Goal: Task Accomplishment & Management: Use online tool/utility

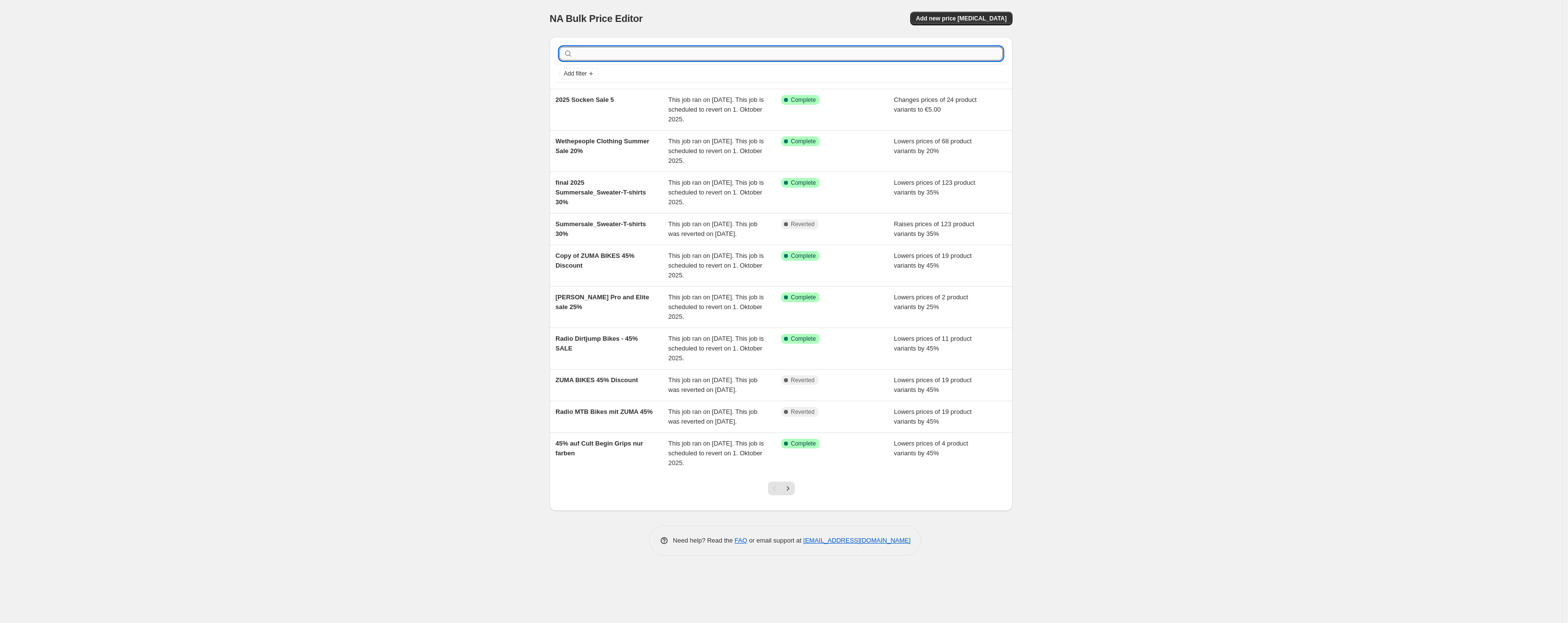
click at [758, 51] on input "text" at bounding box center [789, 53] width 428 height 14
type input "mission"
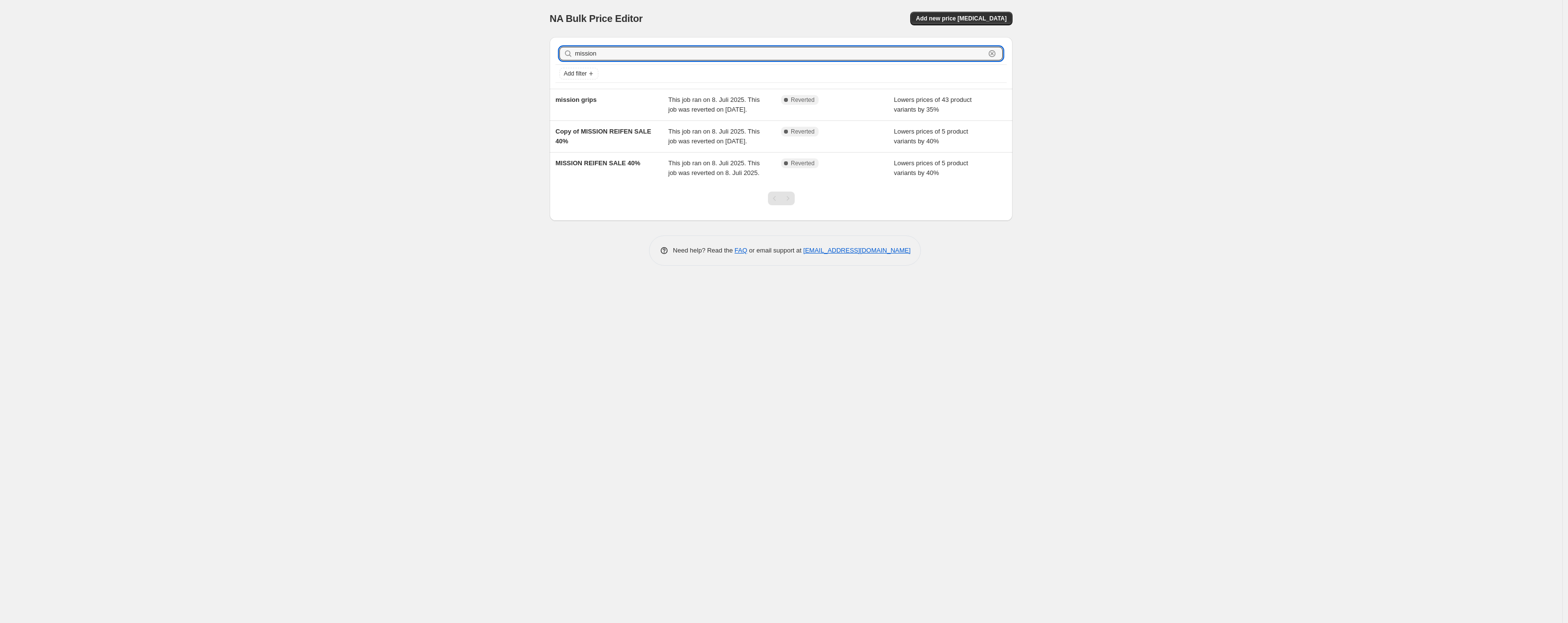
drag, startPoint x: 610, startPoint y: 55, endPoint x: 543, endPoint y: 47, distance: 67.5
click at [543, 47] on div "mission Clear Add filter mission grips This job ran on 8. Juli 2025. This job w…" at bounding box center [777, 124] width 471 height 192
type input "mission"
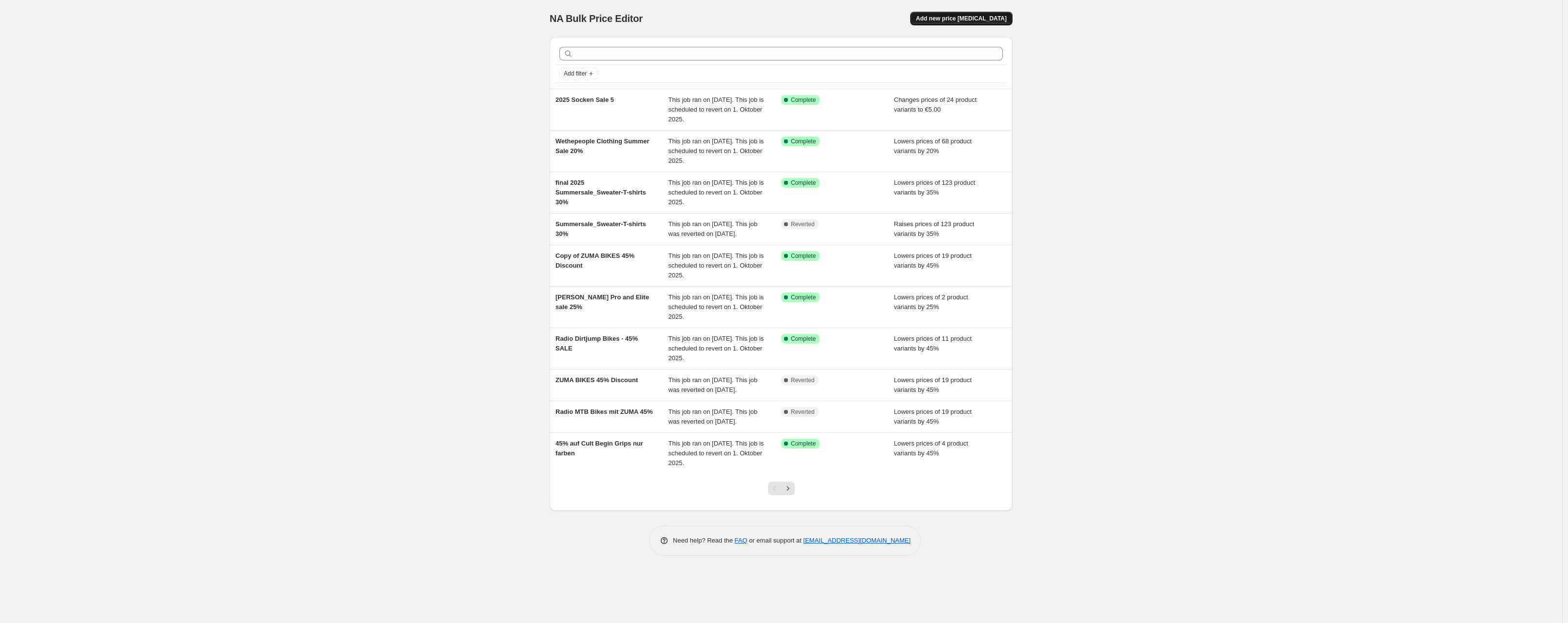
click at [975, 18] on span "Add new price [MEDICAL_DATA]" at bounding box center [961, 18] width 91 height 8
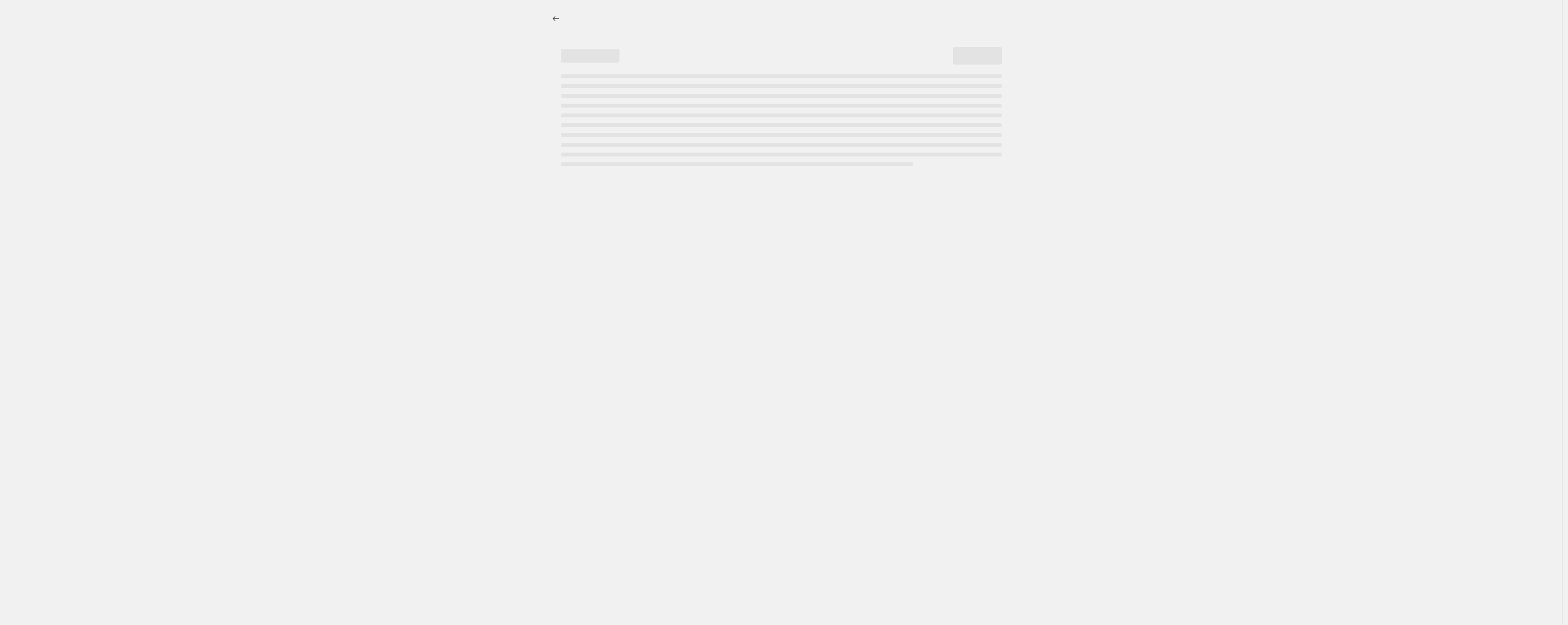
select select "percentage"
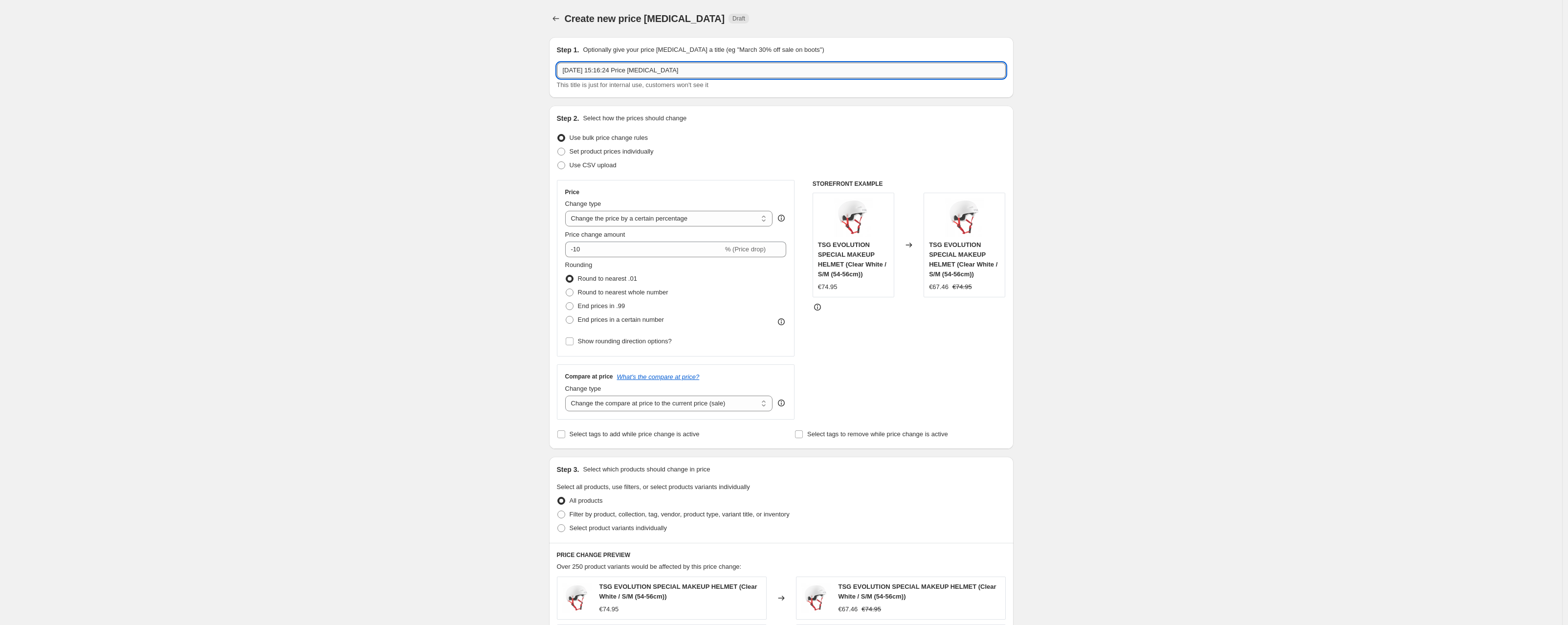
click at [584, 75] on input "[DATE] 15:16:24 Price [MEDICAL_DATA]" at bounding box center [782, 70] width 449 height 15
drag, startPoint x: 692, startPoint y: 72, endPoint x: 406, endPoint y: 61, distance: 286.2
click at [406, 63] on div "Create new price [MEDICAL_DATA]. This page is ready Create new price [MEDICAL_D…" at bounding box center [781, 492] width 1562 height 984
type input "RADIO Mission Pedals Sale - nicht black 30%"
click at [349, 270] on div "Create new price [MEDICAL_DATA]. This page is ready Create new price [MEDICAL_D…" at bounding box center [781, 492] width 1562 height 984
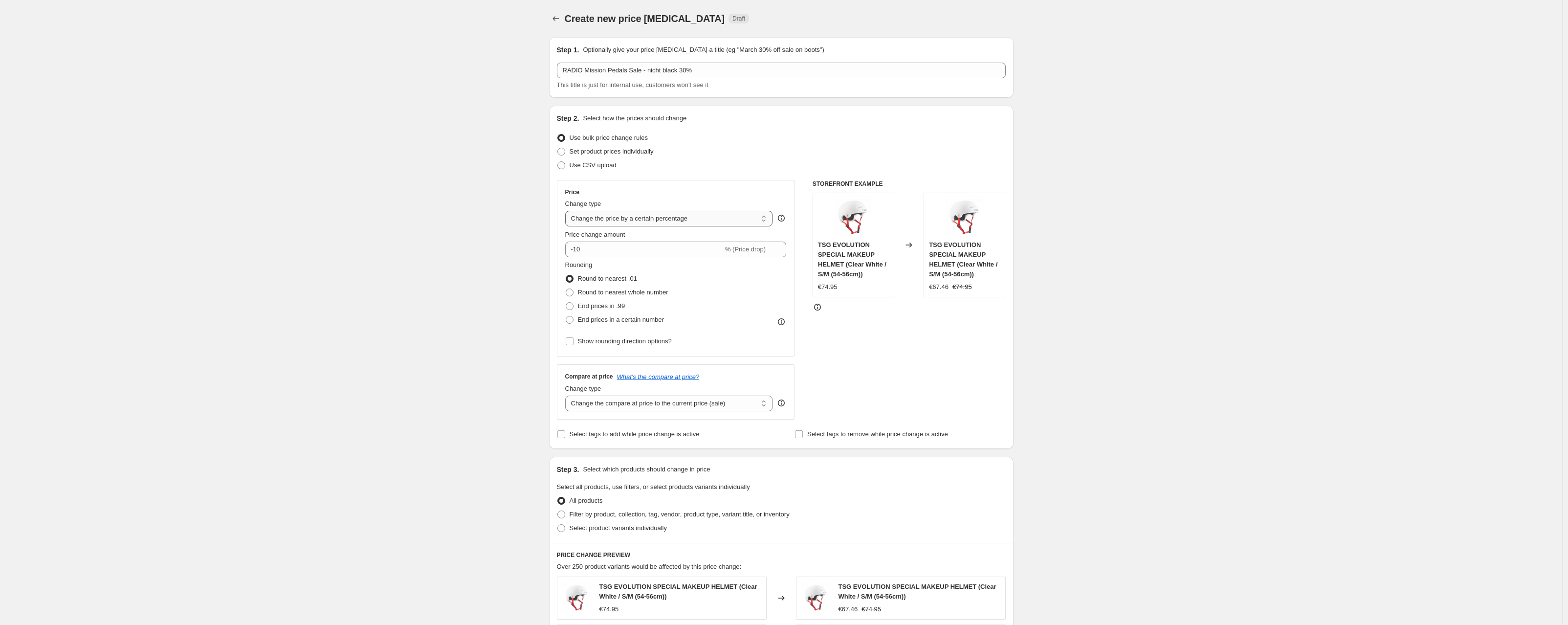
click at [622, 219] on select "Change the price to a certain amount Change the price by a certain amount Chang…" at bounding box center [669, 218] width 208 height 15
click at [567, 211] on select "Change the price to a certain amount Change the price by a certain amount Chang…" at bounding box center [669, 218] width 208 height 15
drag, startPoint x: 600, startPoint y: 250, endPoint x: 577, endPoint y: 250, distance: 23.0
click at [577, 250] on input "-10" at bounding box center [644, 249] width 158 height 15
type input "-30"
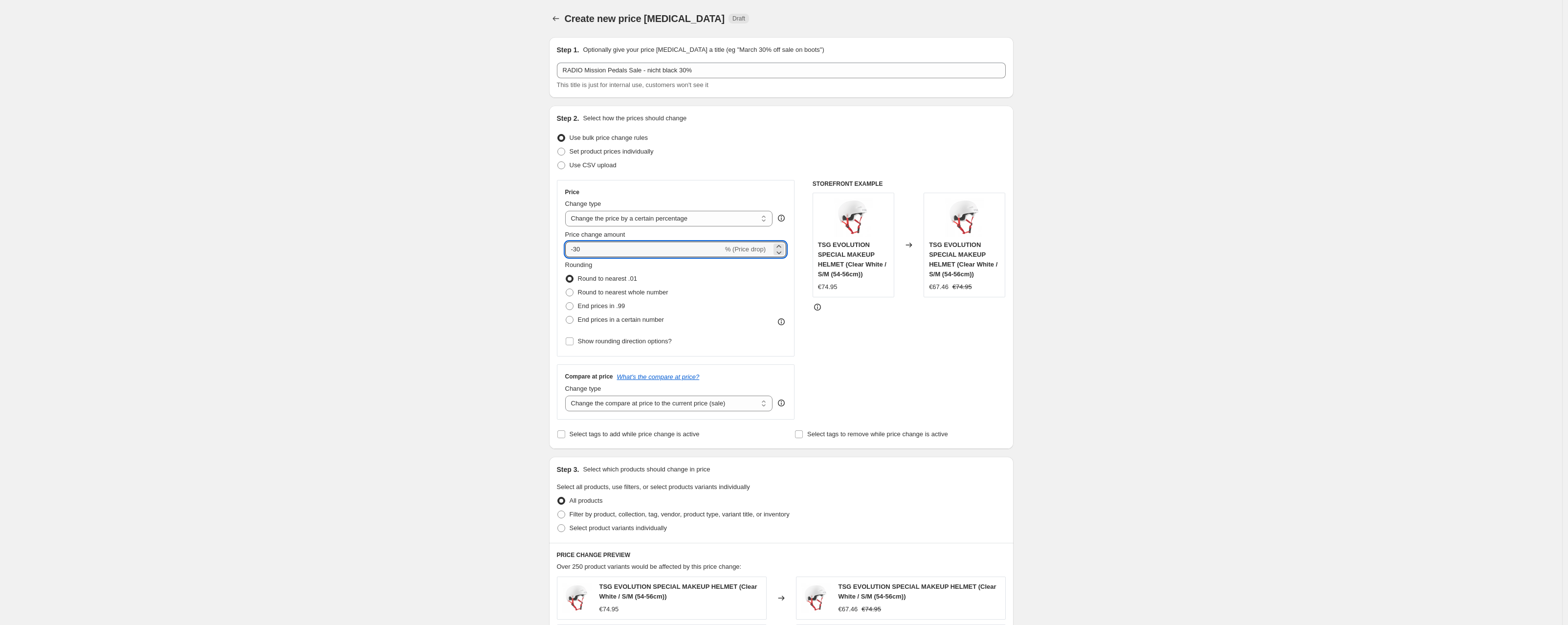
click at [384, 296] on div "Create new price [MEDICAL_DATA]. This page is ready Create new price [MEDICAL_D…" at bounding box center [781, 492] width 1562 height 984
click at [571, 316] on span at bounding box center [570, 320] width 8 height 8
click at [566, 316] on input "End prices in a certain number" at bounding box center [566, 316] width 1 height 1
radio input "true"
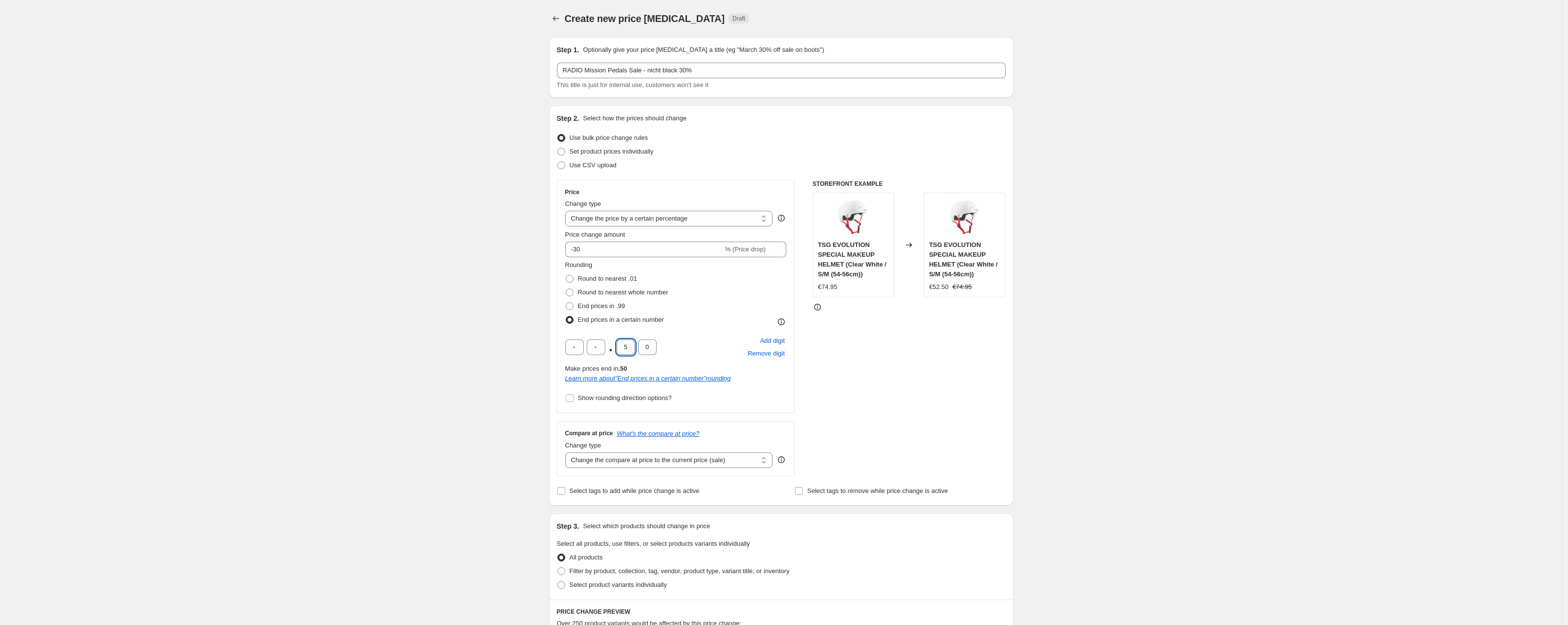
drag, startPoint x: 627, startPoint y: 350, endPoint x: 632, endPoint y: 349, distance: 5.1
click at [632, 349] on input "5" at bounding box center [625, 346] width 19 height 15
type input "9"
click at [648, 345] on input "0" at bounding box center [647, 346] width 19 height 15
type input "5"
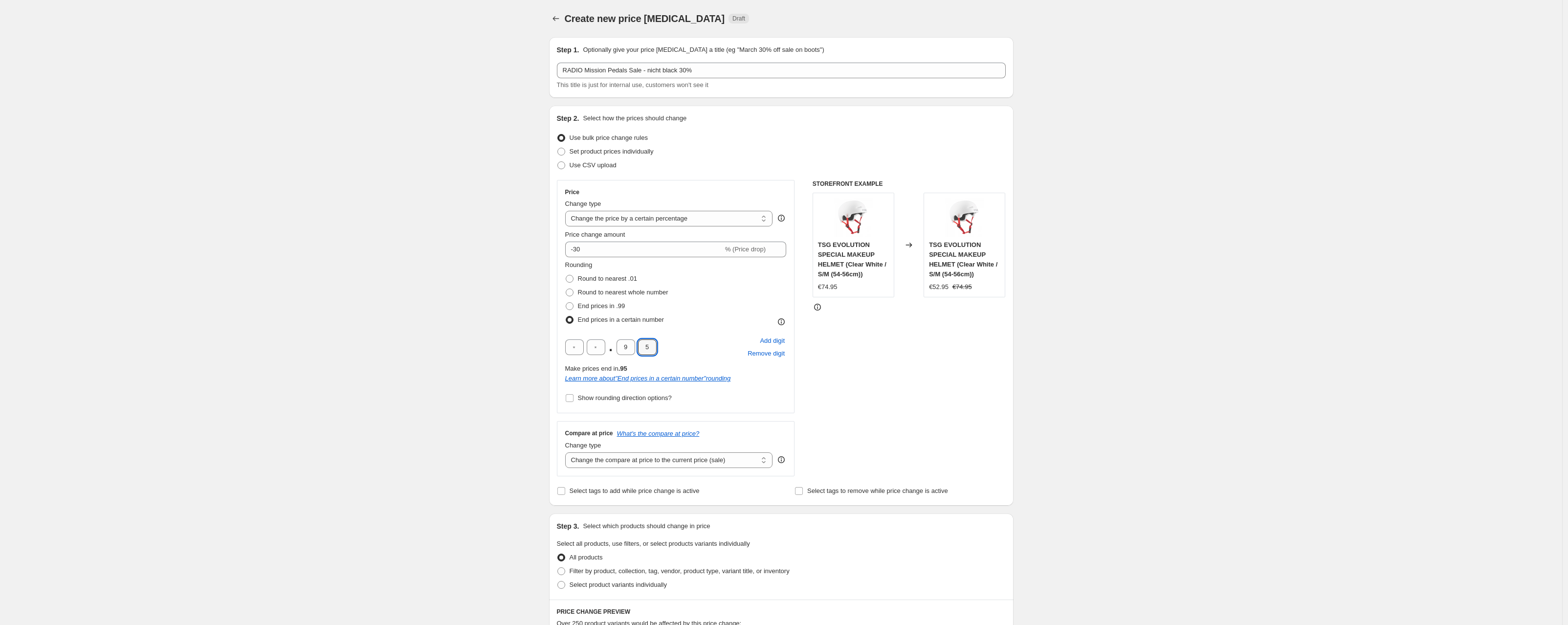
click at [358, 337] on div "Create new price [MEDICAL_DATA]. This page is ready Create new price [MEDICAL_D…" at bounding box center [781, 520] width 1562 height 1041
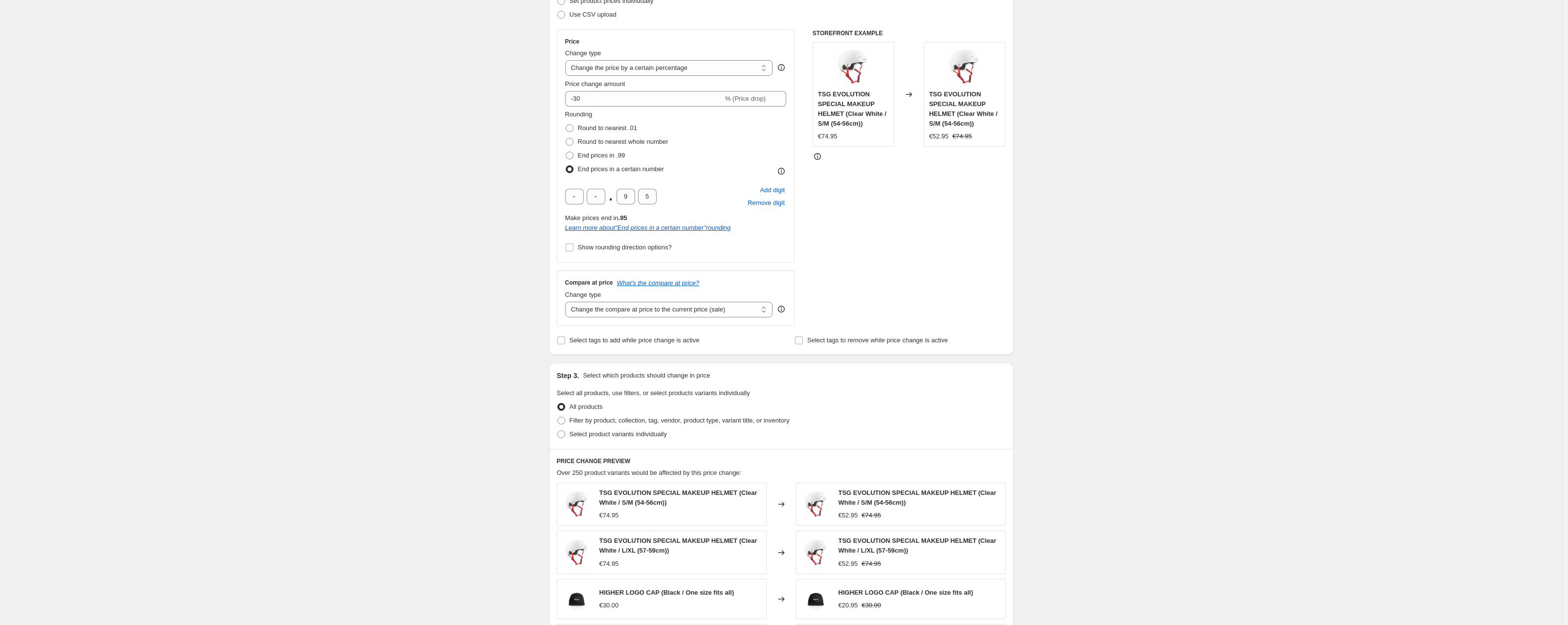
scroll to position [149, 0]
click at [598, 313] on select "Change the compare at price to the current price (sale) Change the compare at p…" at bounding box center [669, 311] width 208 height 15
select select "no_change"
click at [567, 304] on select "Change the compare at price to the current price (sale) Change the compare at p…" at bounding box center [669, 311] width 208 height 15
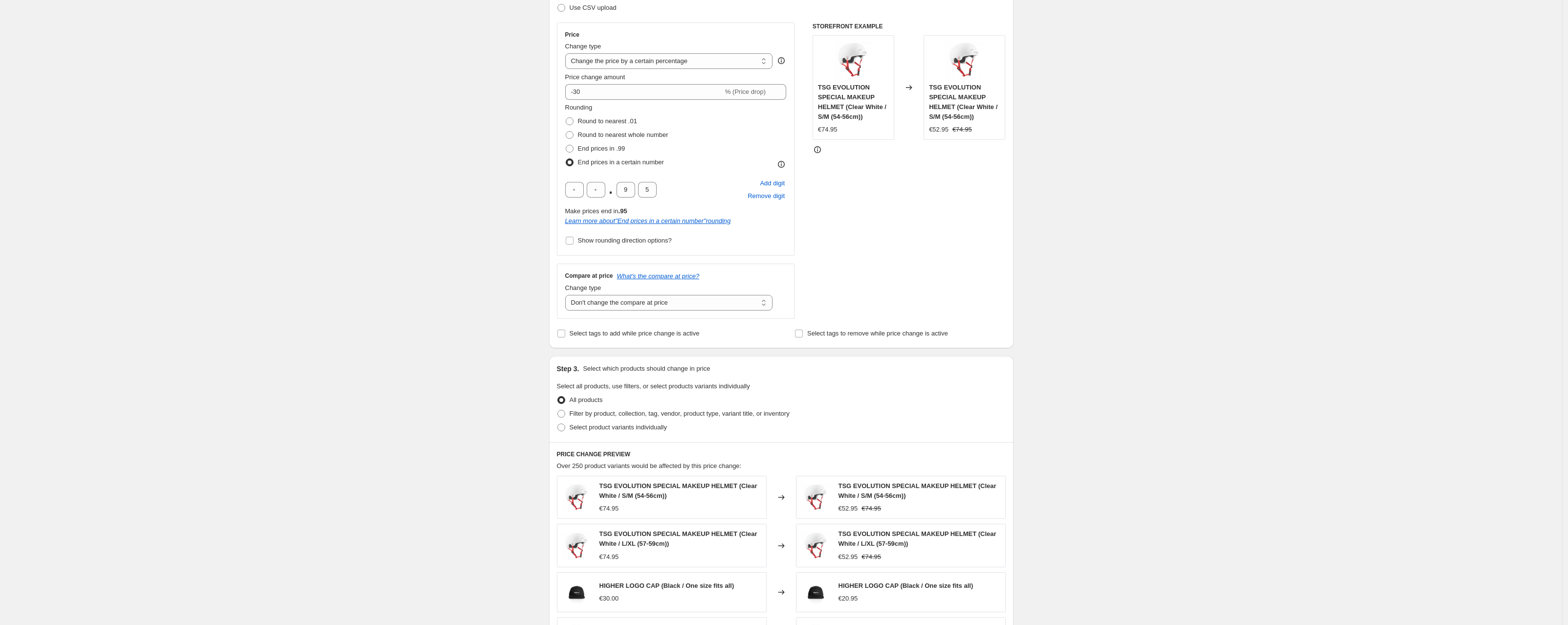
scroll to position [165, 0]
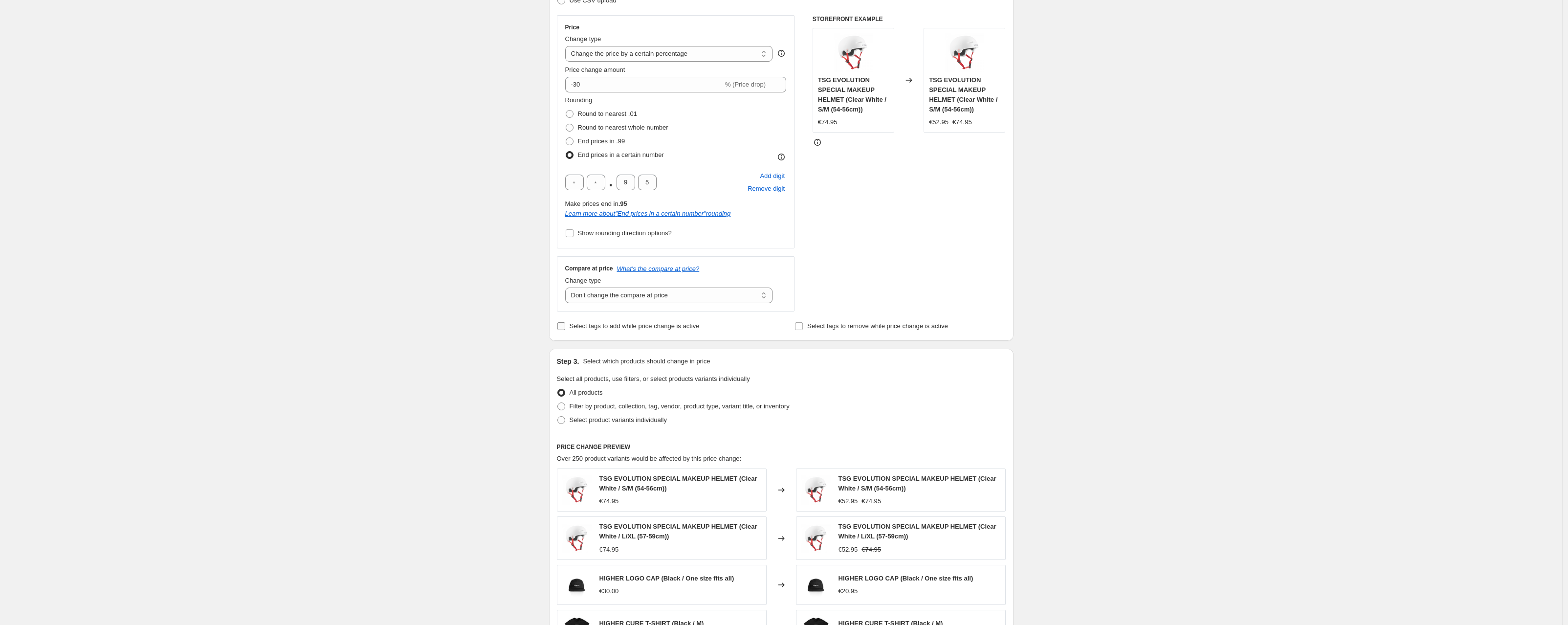
click at [565, 325] on input "Select tags to add while price change is active" at bounding box center [561, 326] width 8 height 8
checkbox input "true"
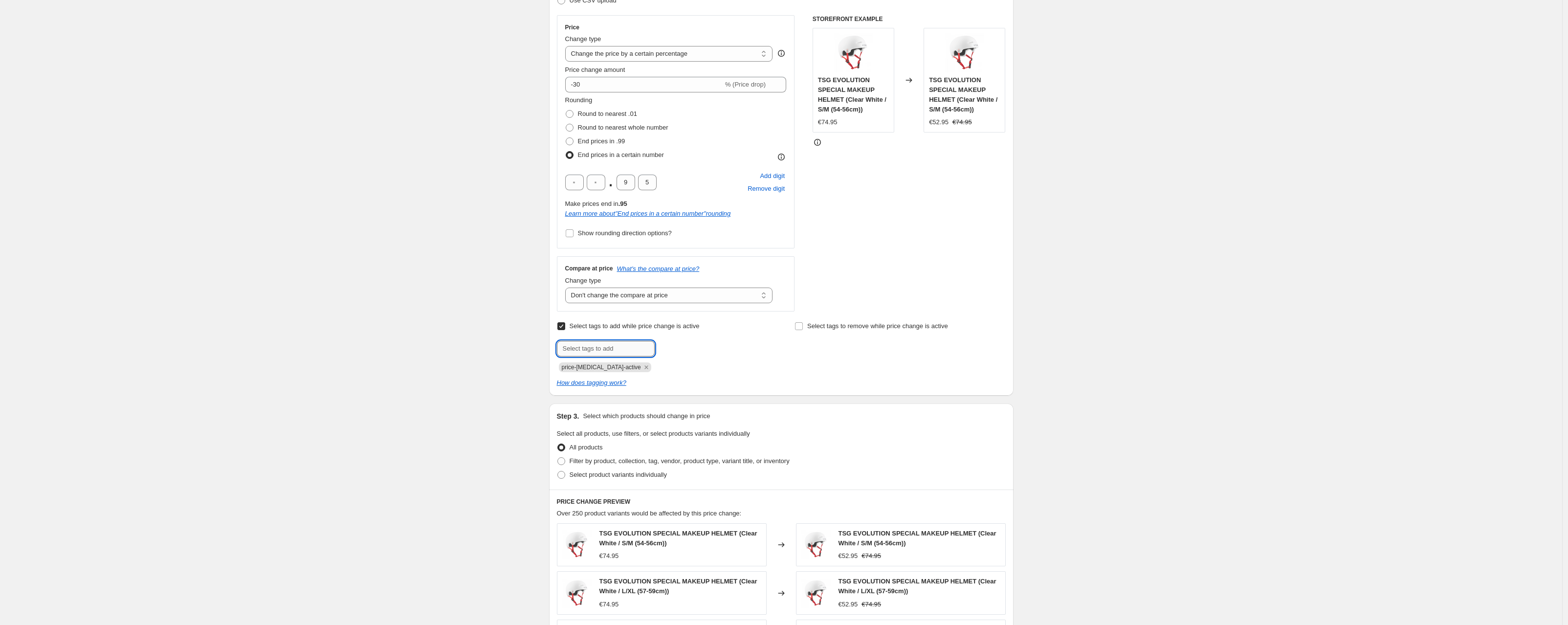
click at [586, 346] on input "text" at bounding box center [605, 348] width 97 height 15
type input "sale"
click at [680, 353] on button "Add sale" at bounding box center [675, 347] width 36 height 14
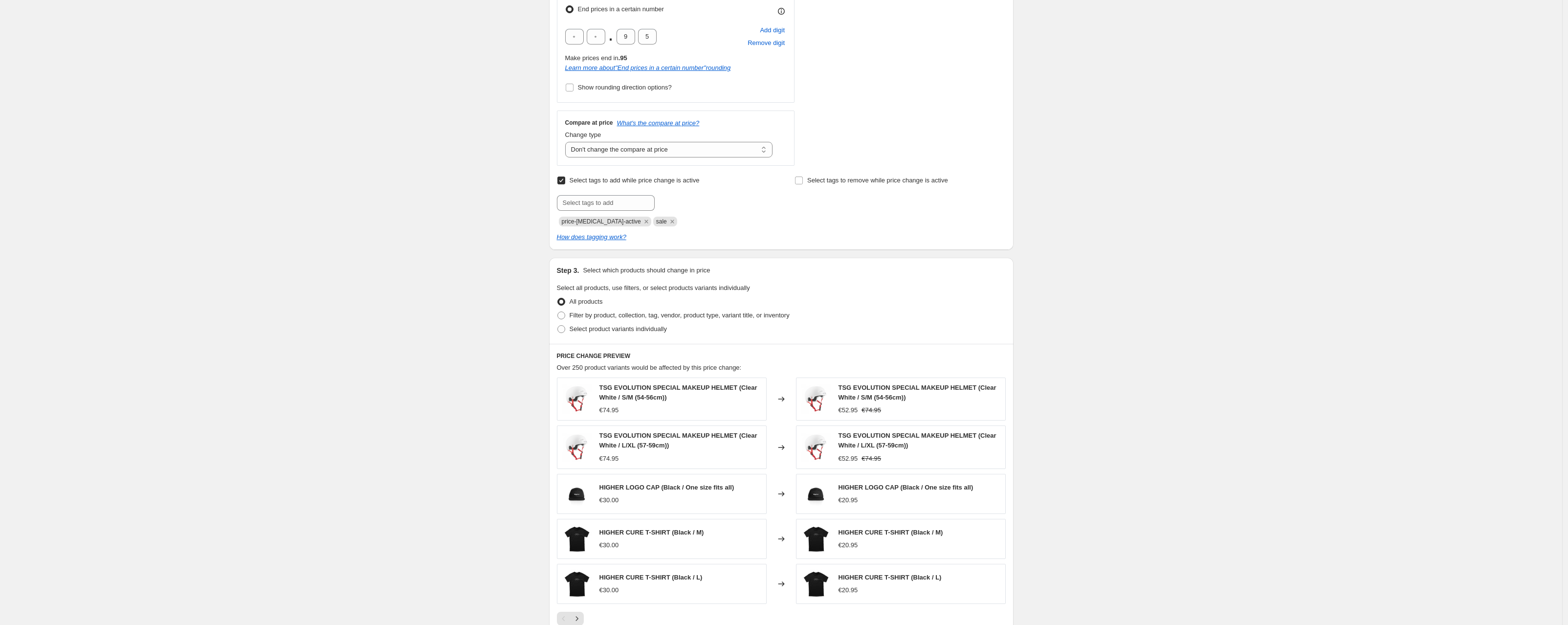
scroll to position [336, 0]
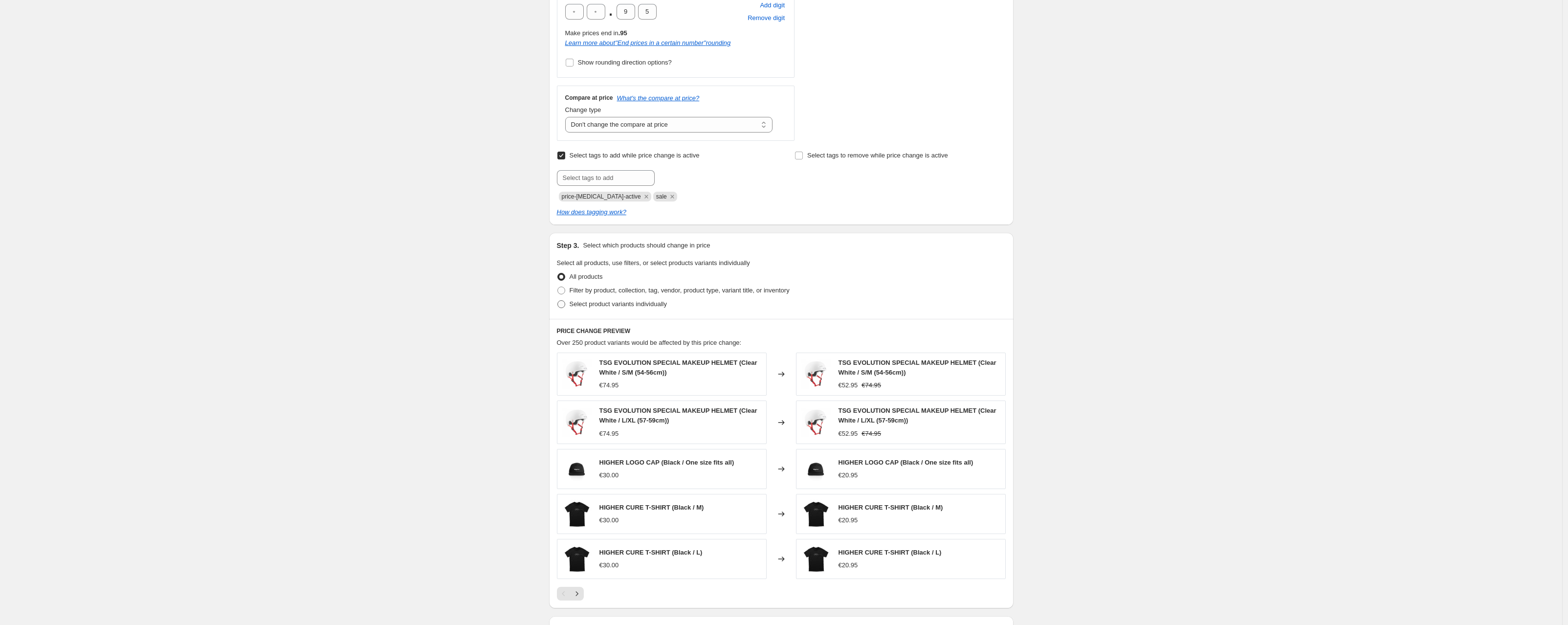
click at [563, 305] on span at bounding box center [561, 304] width 8 height 8
click at [558, 301] on input "Select product variants individually" at bounding box center [557, 300] width 1 height 1
radio input "true"
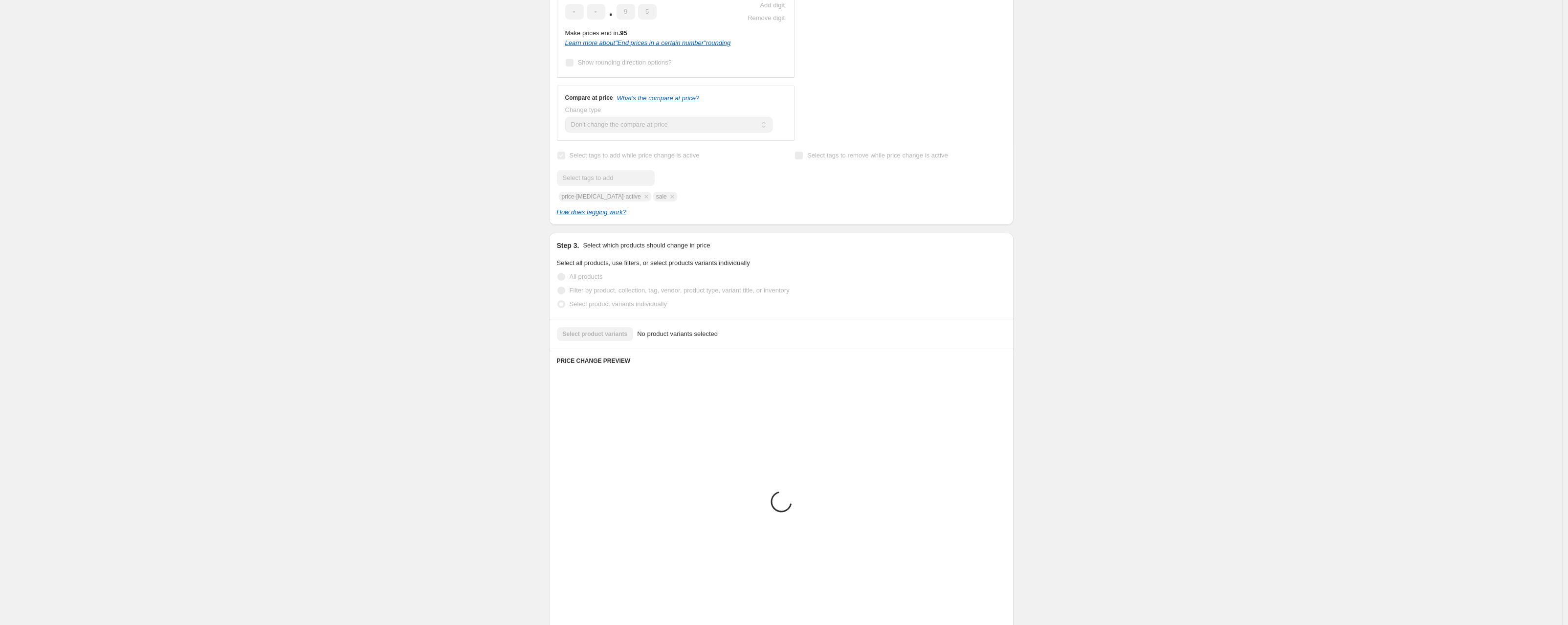
scroll to position [247, 0]
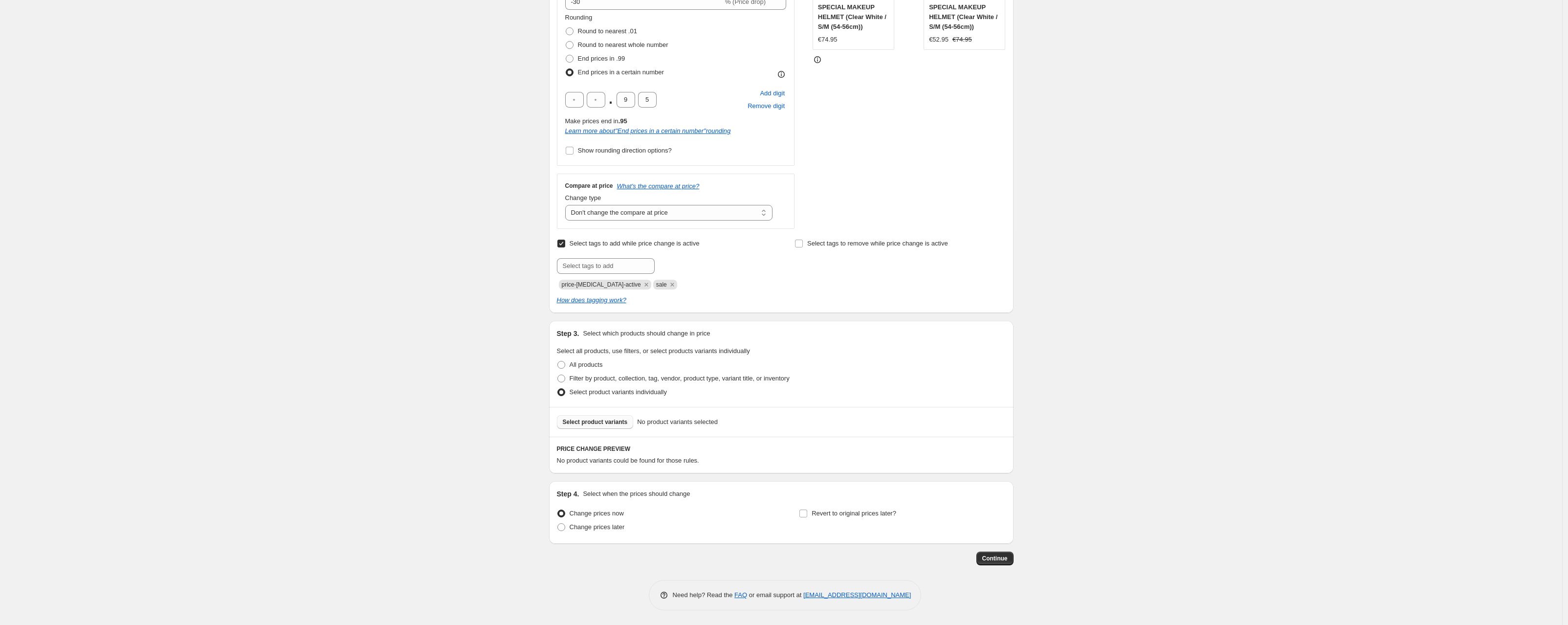
click at [609, 424] on span "Select product variants" at bounding box center [595, 422] width 65 height 8
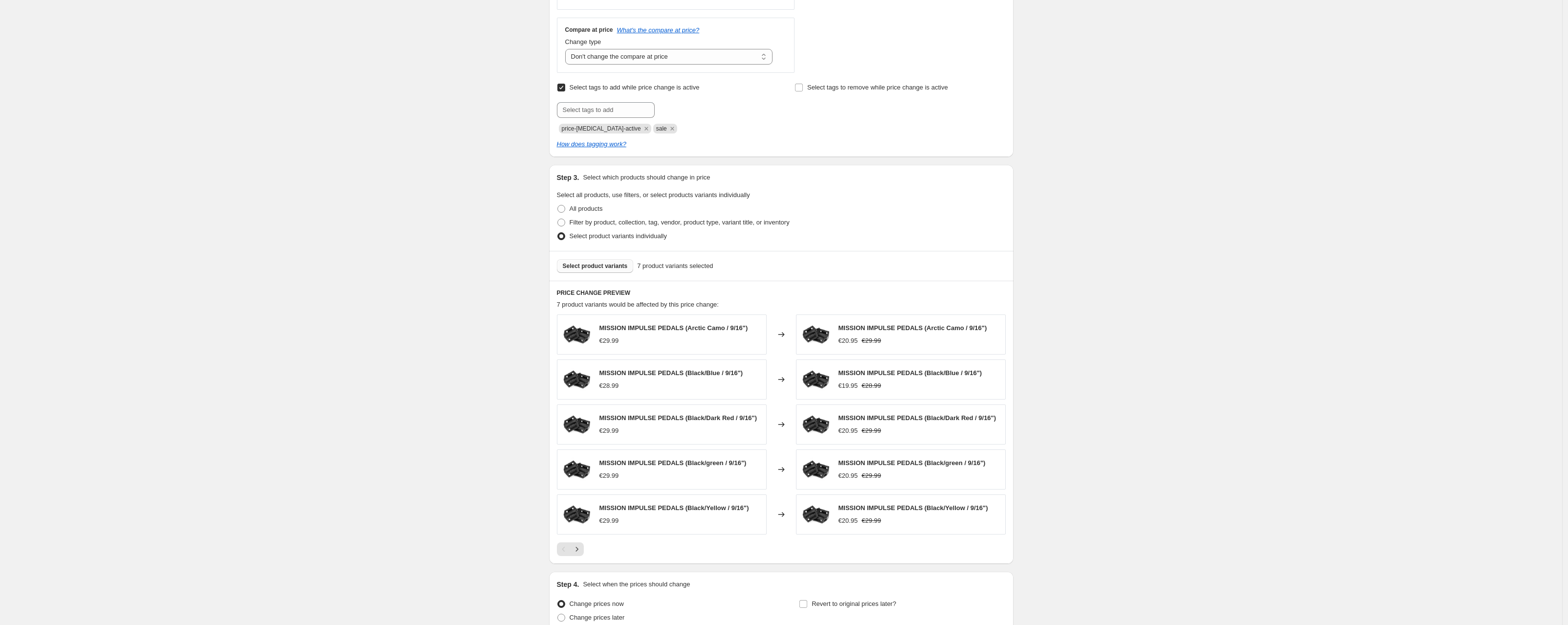
scroll to position [494, 0]
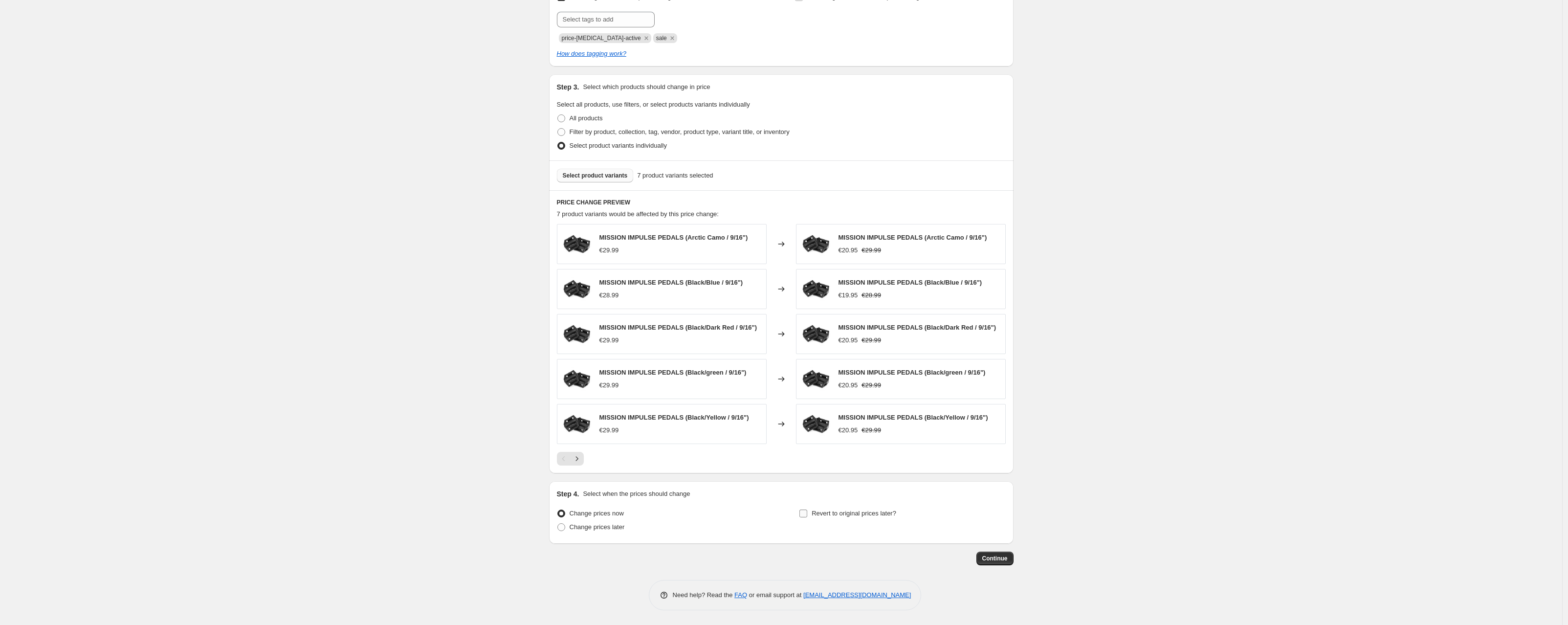
click at [805, 515] on input "Revert to original prices later?" at bounding box center [803, 514] width 8 height 8
checkbox input "true"
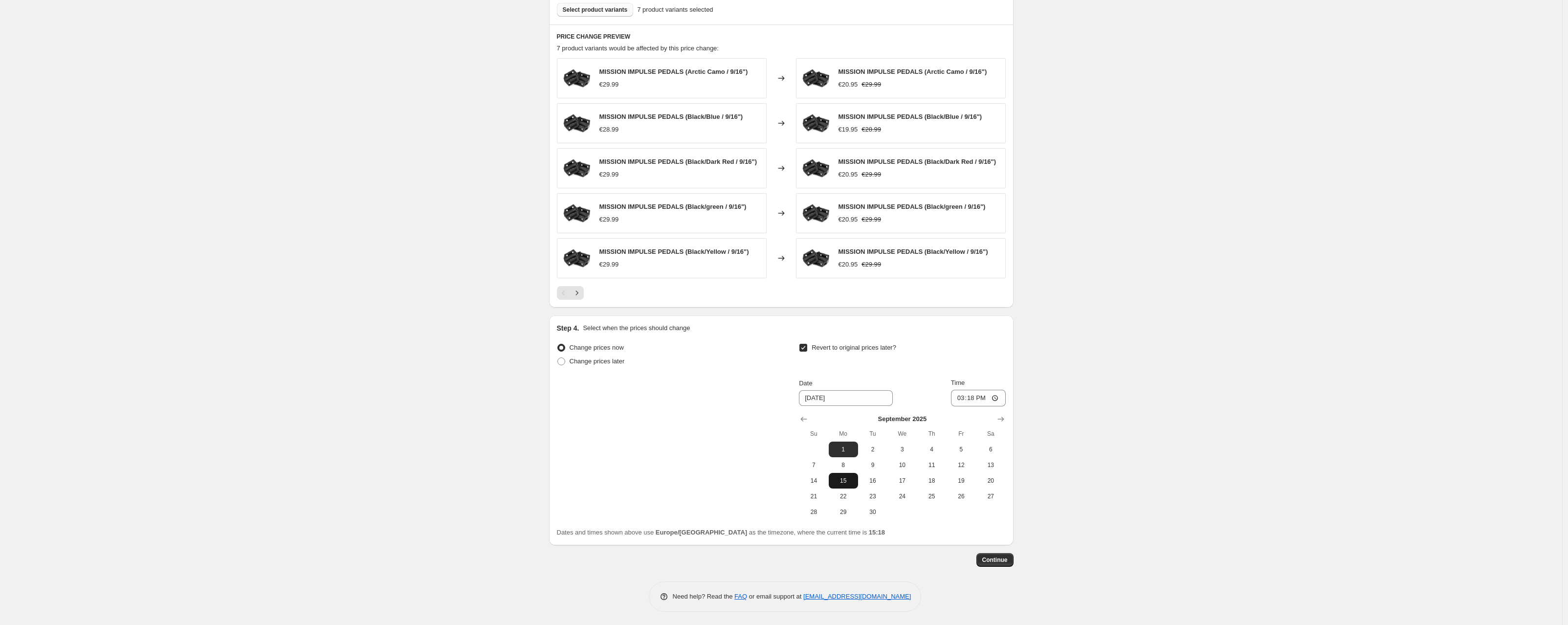
scroll to position [661, 0]
click at [877, 509] on span "30" at bounding box center [873, 511] width 22 height 8
type input "[DATE]"
click at [992, 559] on span "Continue" at bounding box center [995, 559] width 26 height 8
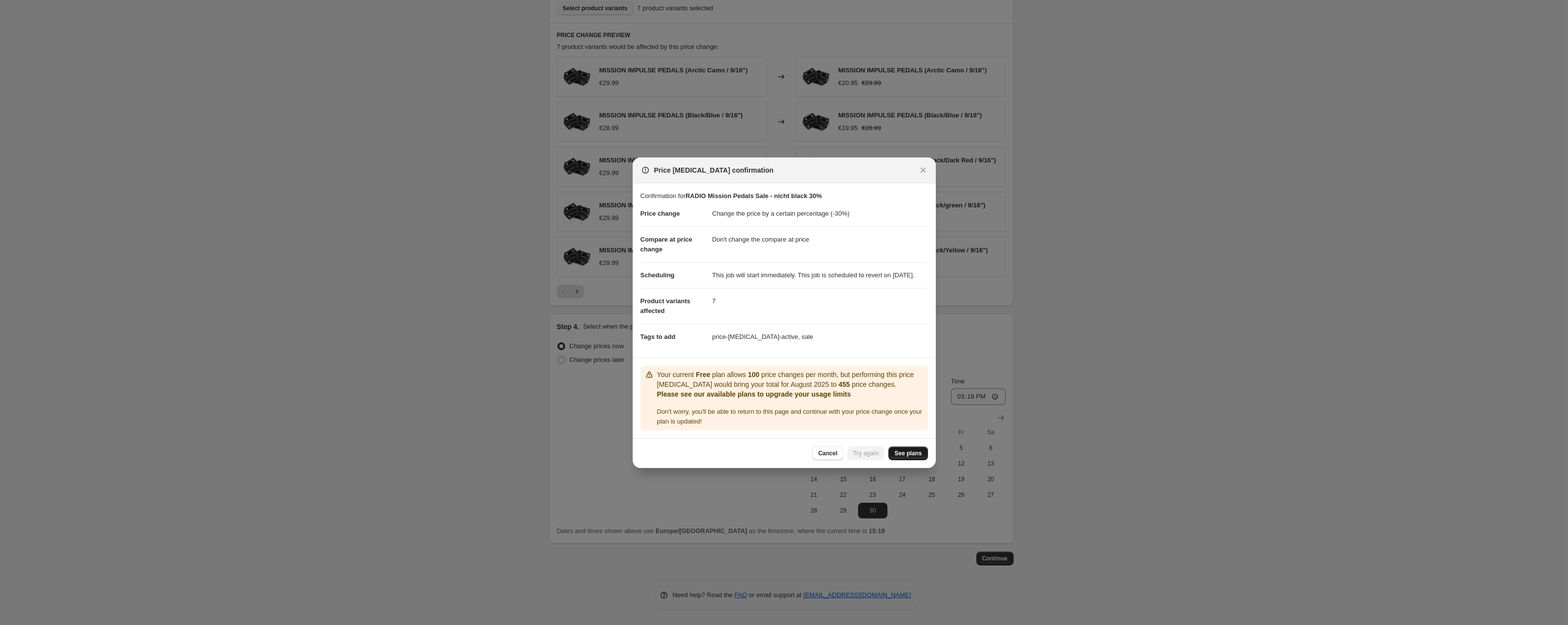
click at [909, 456] on span "See plans" at bounding box center [908, 453] width 27 height 8
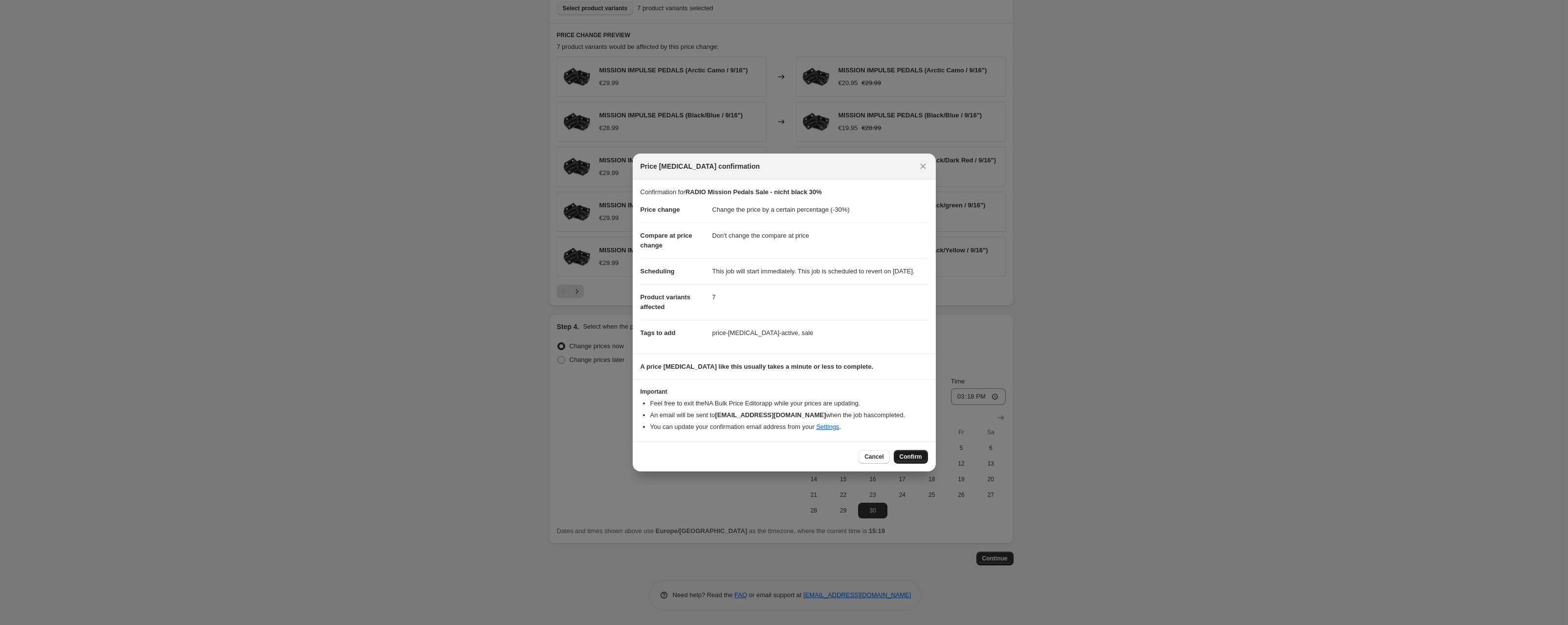
click at [905, 460] on span "Confirm" at bounding box center [910, 457] width 23 height 8
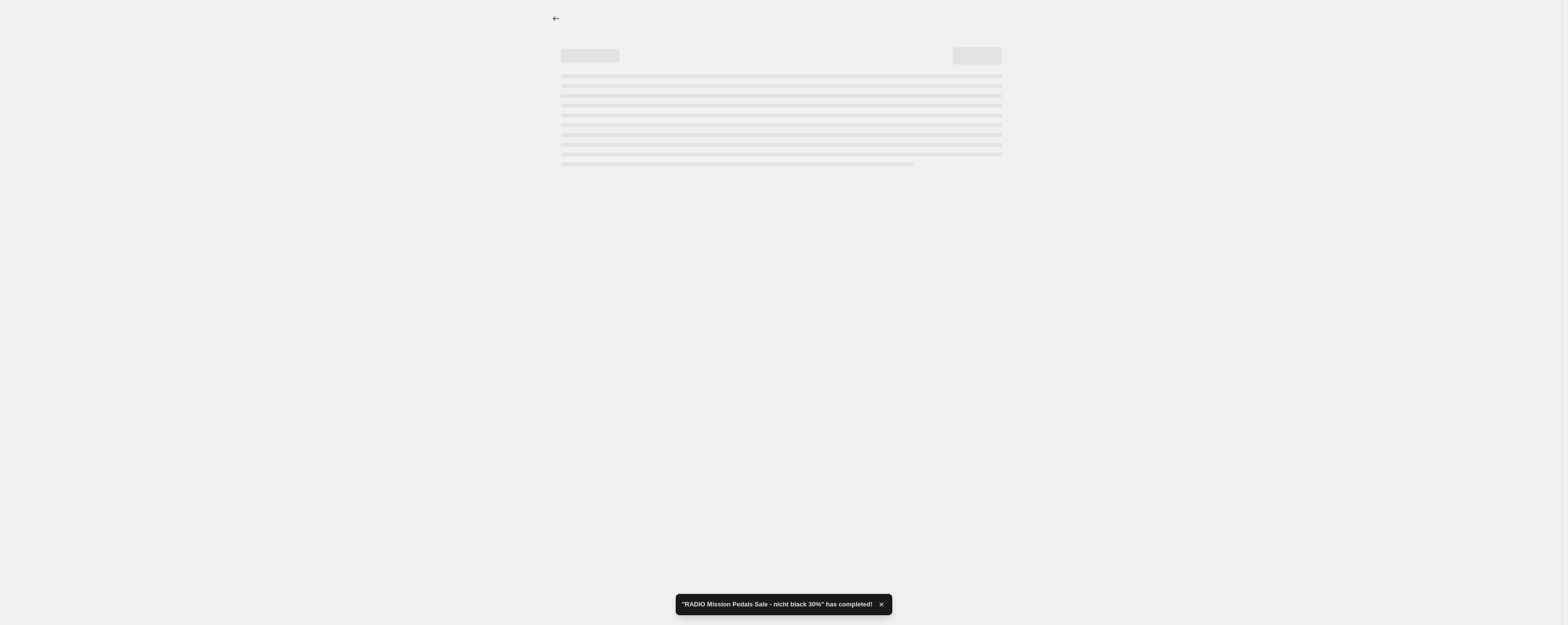
select select "percentage"
select select "no_change"
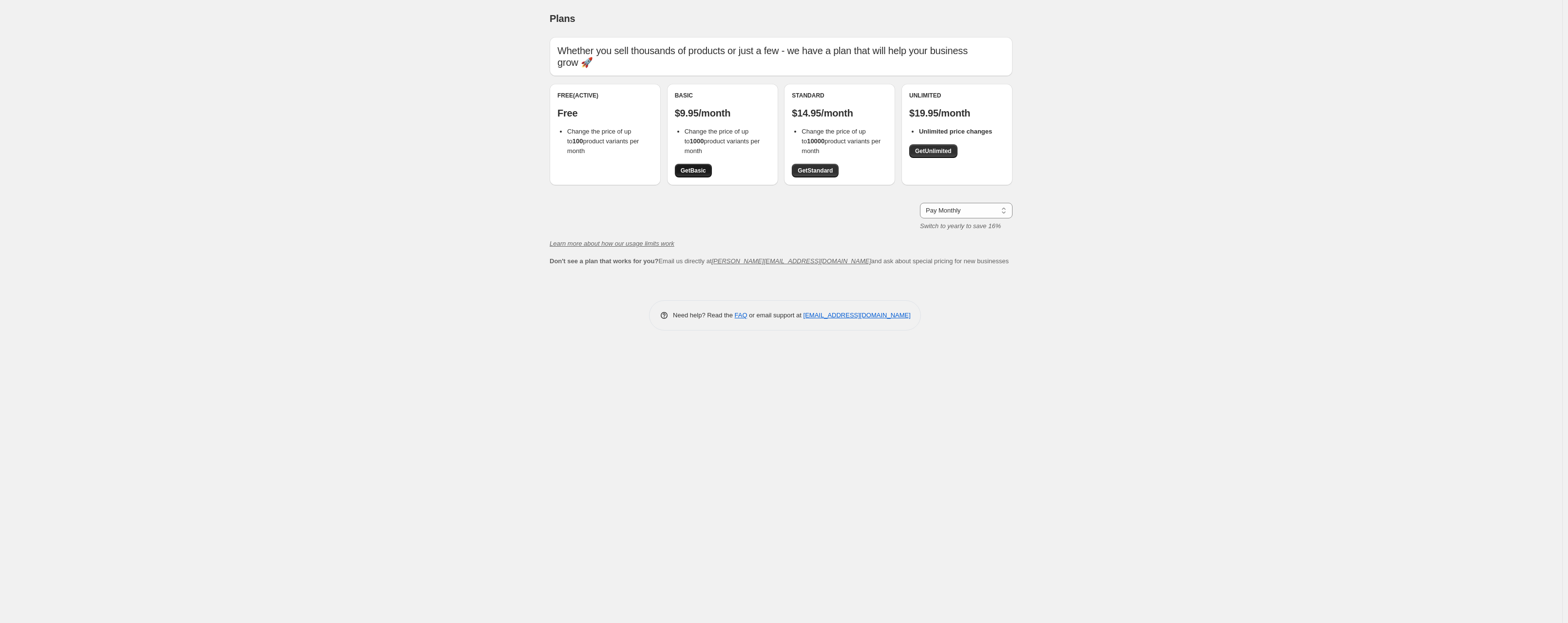
click at [686, 167] on span "Get Basic" at bounding box center [693, 171] width 26 height 8
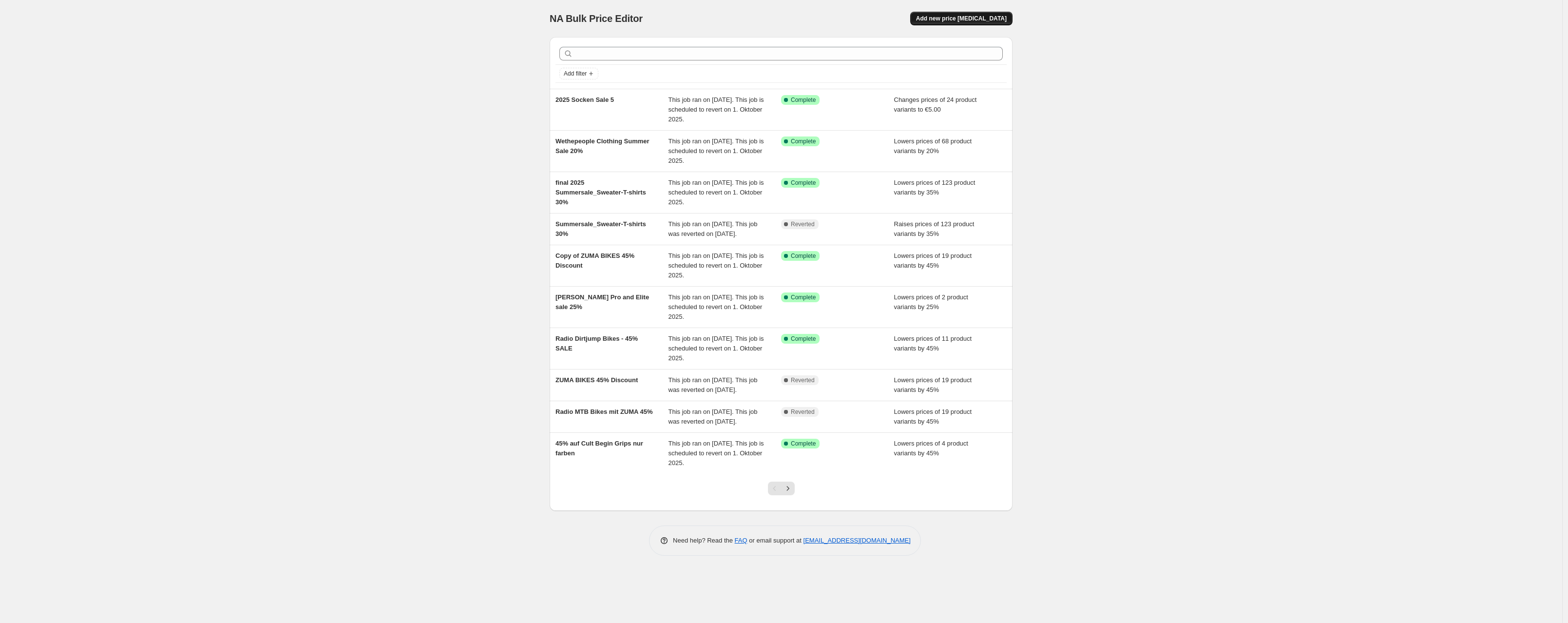
click at [971, 18] on span "Add new price [MEDICAL_DATA]" at bounding box center [961, 18] width 91 height 8
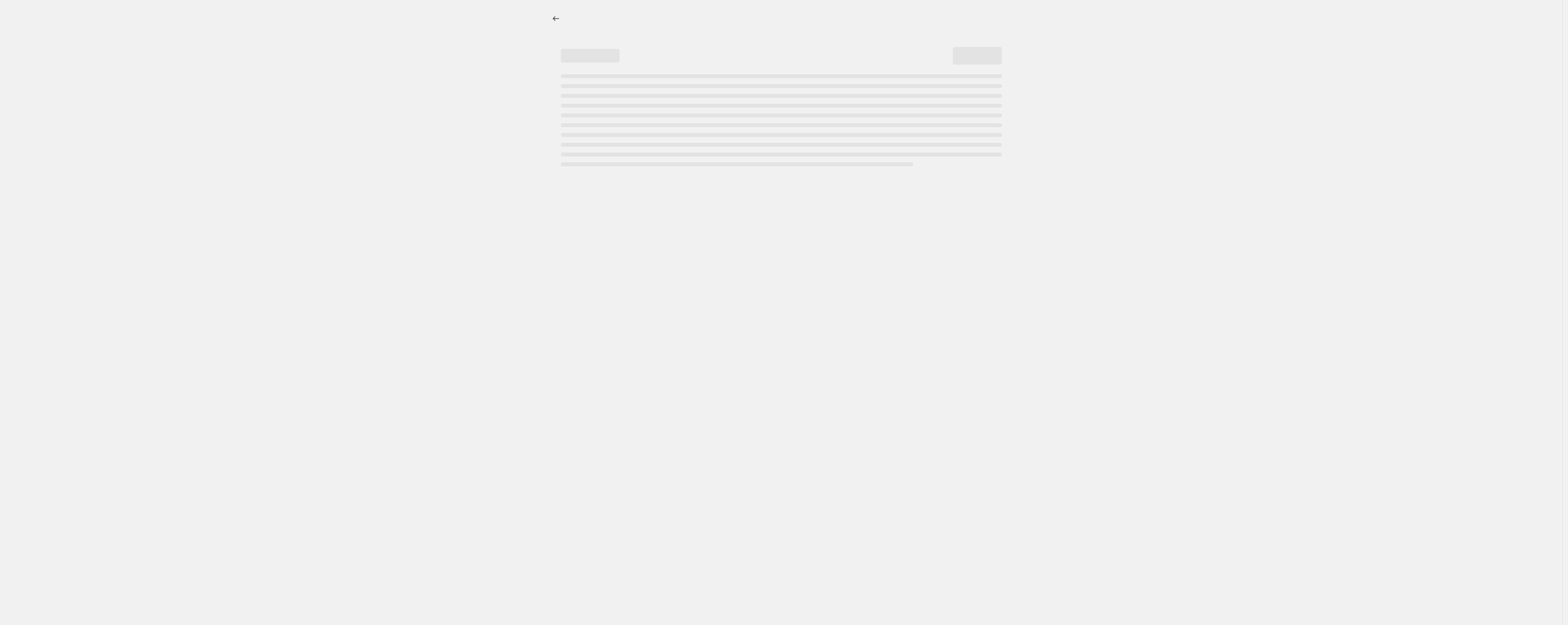
select select "percentage"
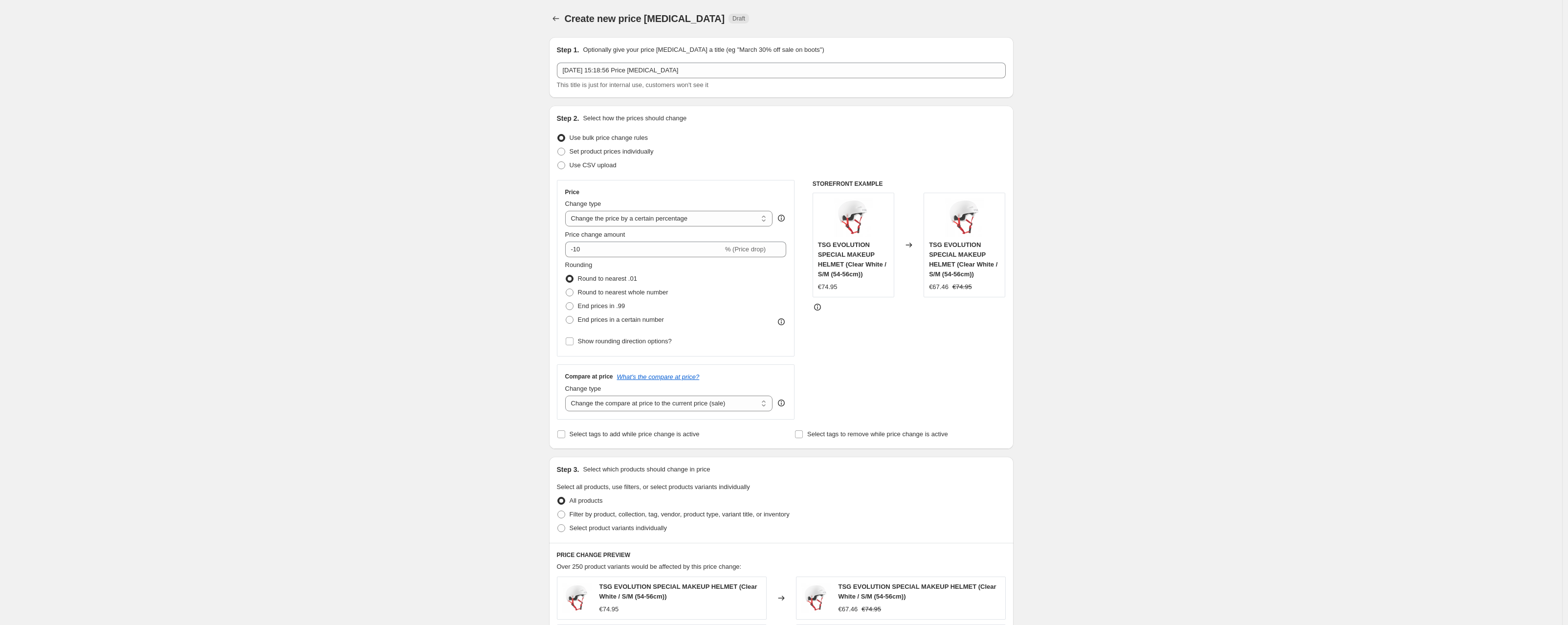
click at [613, 81] on span "This title is just for internal use, customers won't see it" at bounding box center [633, 85] width 151 height 7
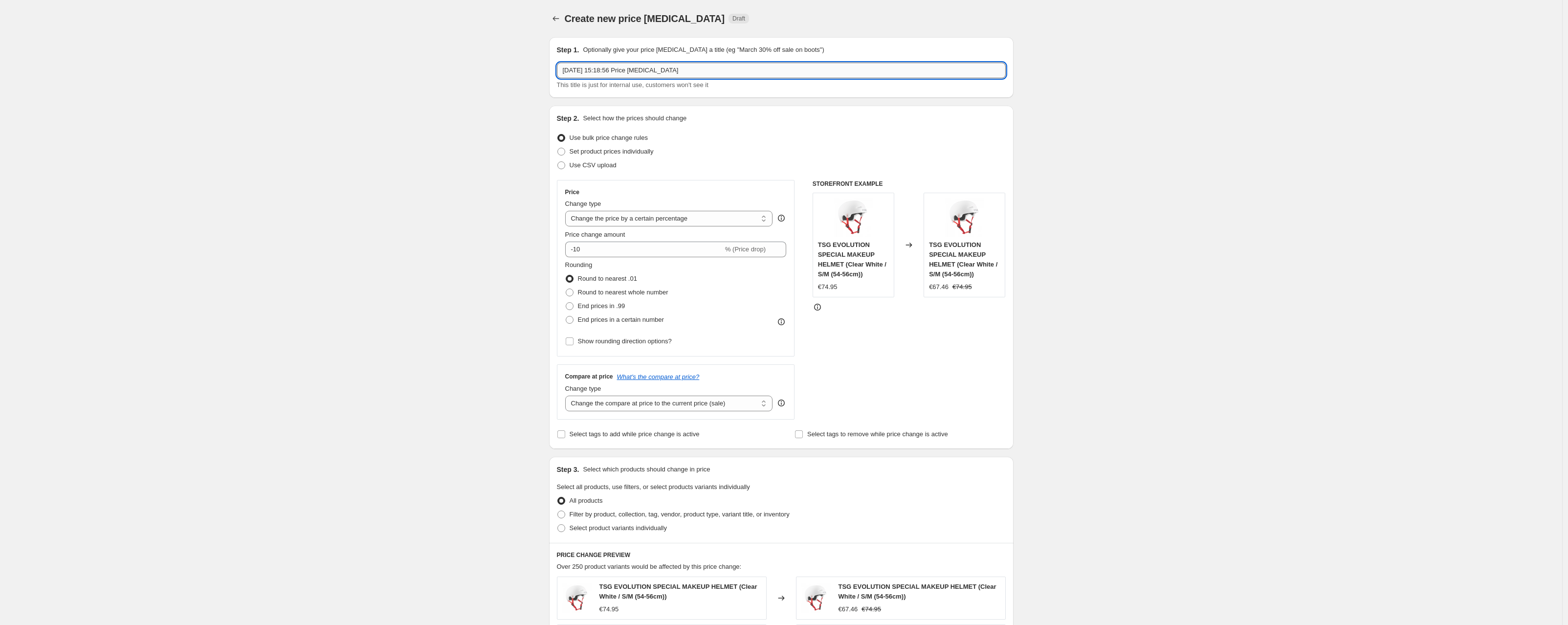
click at [609, 76] on input "25. Aug. 2025, 15:18:56 Price change job" at bounding box center [782, 70] width 449 height 15
drag, startPoint x: 702, startPoint y: 72, endPoint x: 439, endPoint y: 48, distance: 264.1
click at [431, 52] on div "Create new price change job. This page is ready Create new price change job Dra…" at bounding box center [781, 492] width 1562 height 984
type input "Motobunka JBM 2024 T-shirt sale 23.99 euro"
click at [588, 218] on select "Change the price to a certain amount Change the price by a certain amount Chang…" at bounding box center [669, 218] width 208 height 15
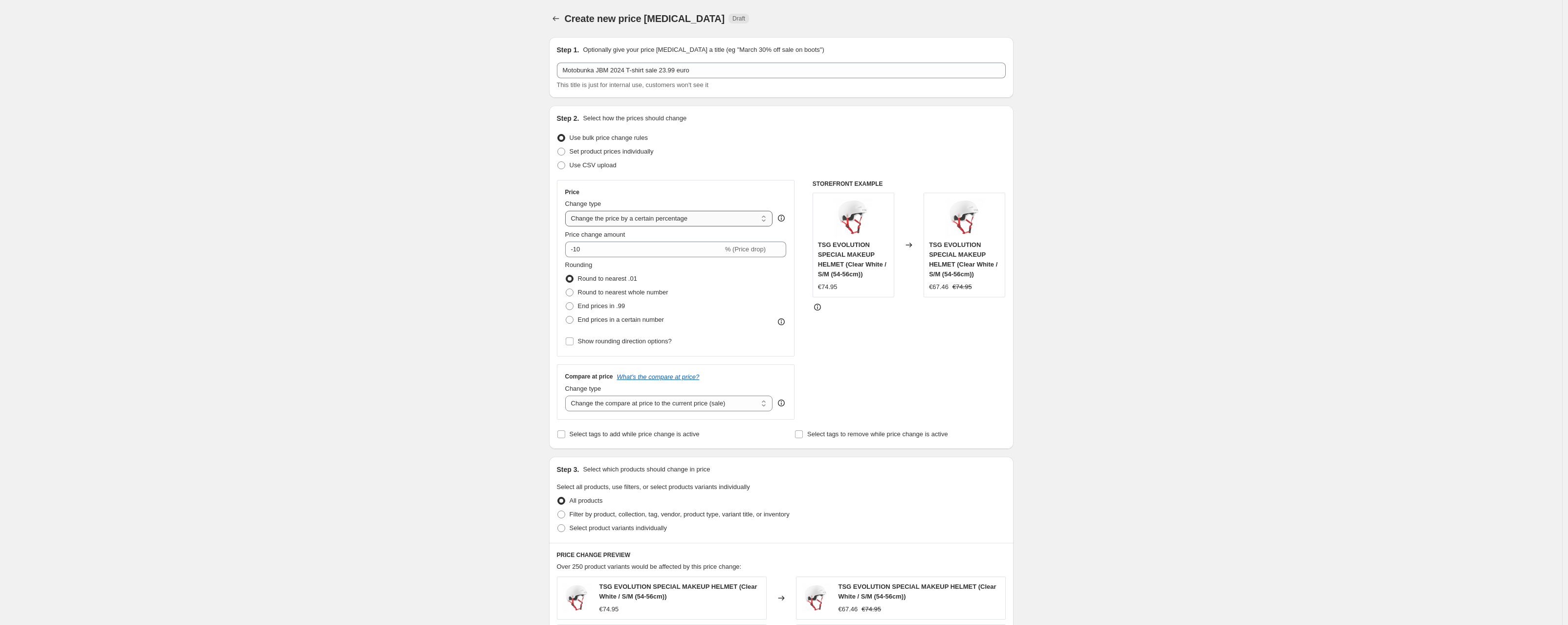
select select "to"
click at [567, 211] on select "Change the price to a certain amount Change the price by a certain amount Chang…" at bounding box center [669, 218] width 208 height 15
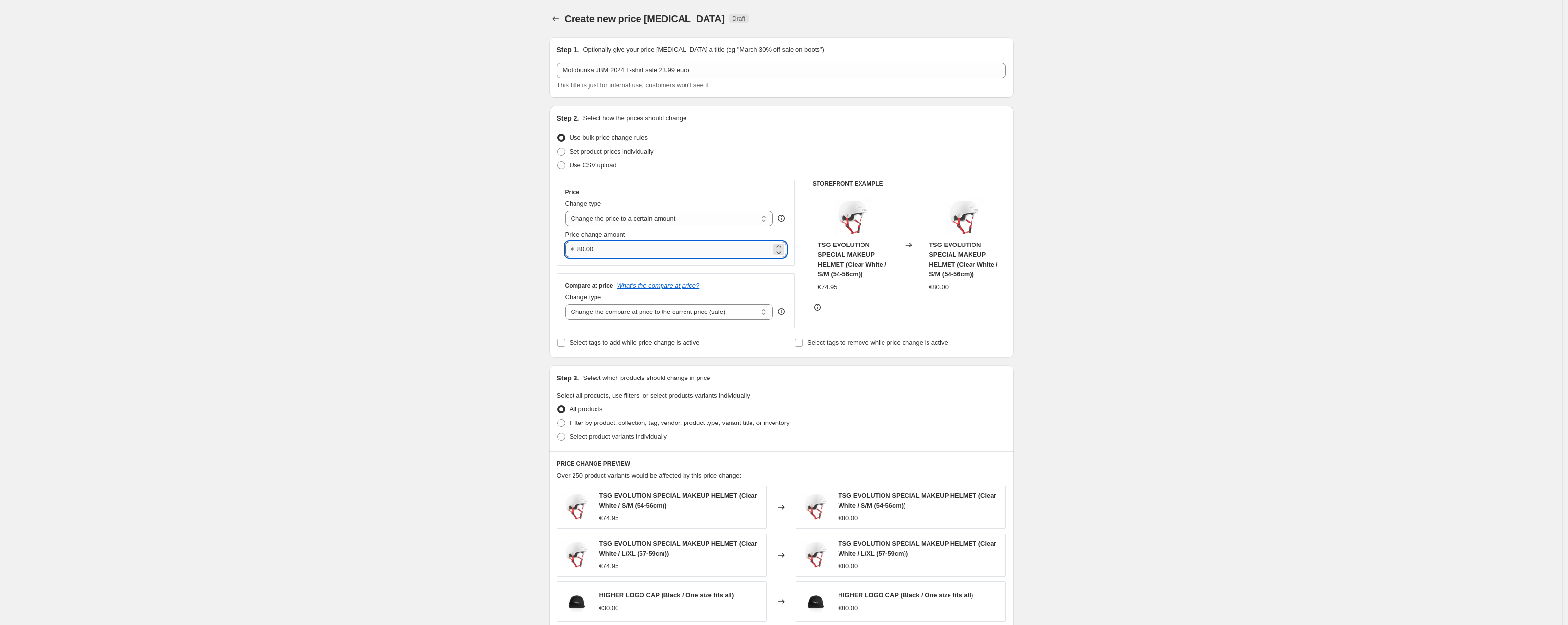
drag, startPoint x: 612, startPoint y: 250, endPoint x: 580, endPoint y: 248, distance: 32.1
click at [580, 248] on input "80.00" at bounding box center [674, 249] width 194 height 15
type input "23"
type input "23.99"
click at [613, 312] on select "Change the compare at price to the current price (sale) Change the compare at p…" at bounding box center [669, 312] width 208 height 15
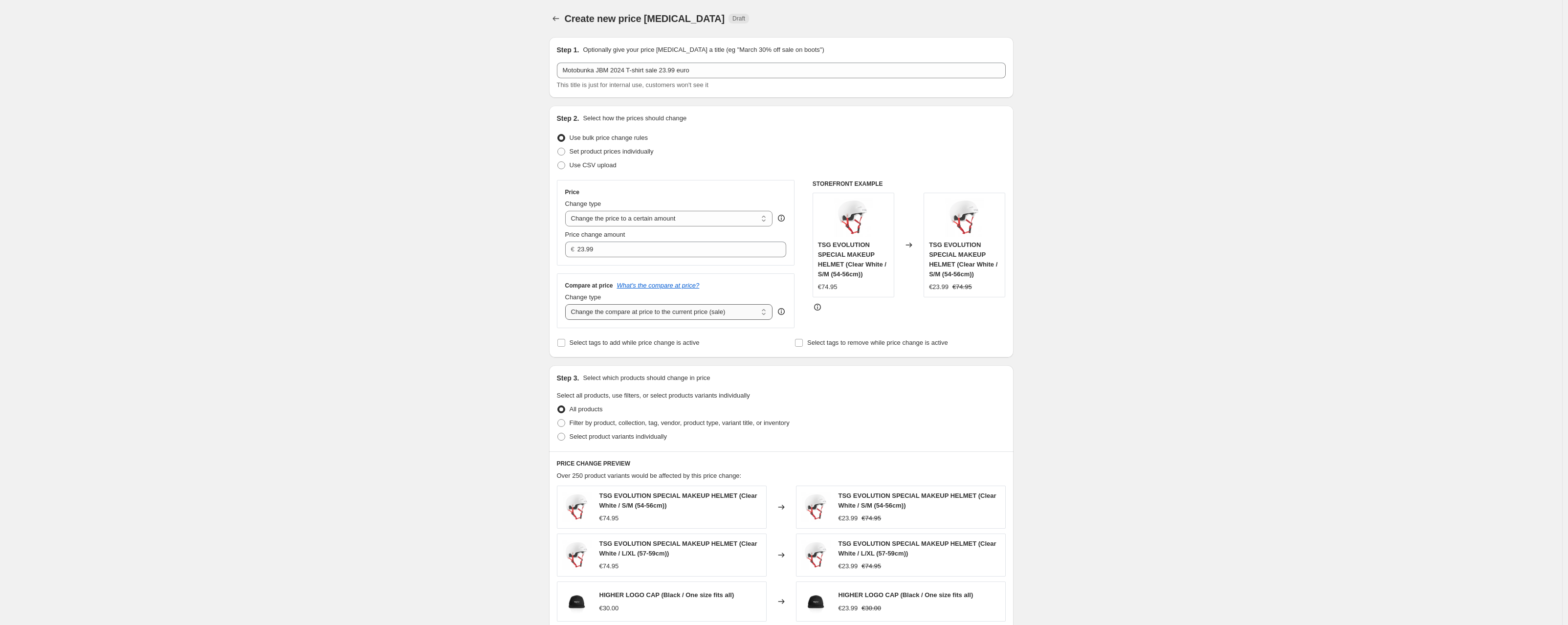
select select "no_change"
click at [567, 304] on select "Change the compare at price to the current price (sale) Change the compare at p…" at bounding box center [669, 312] width 208 height 15
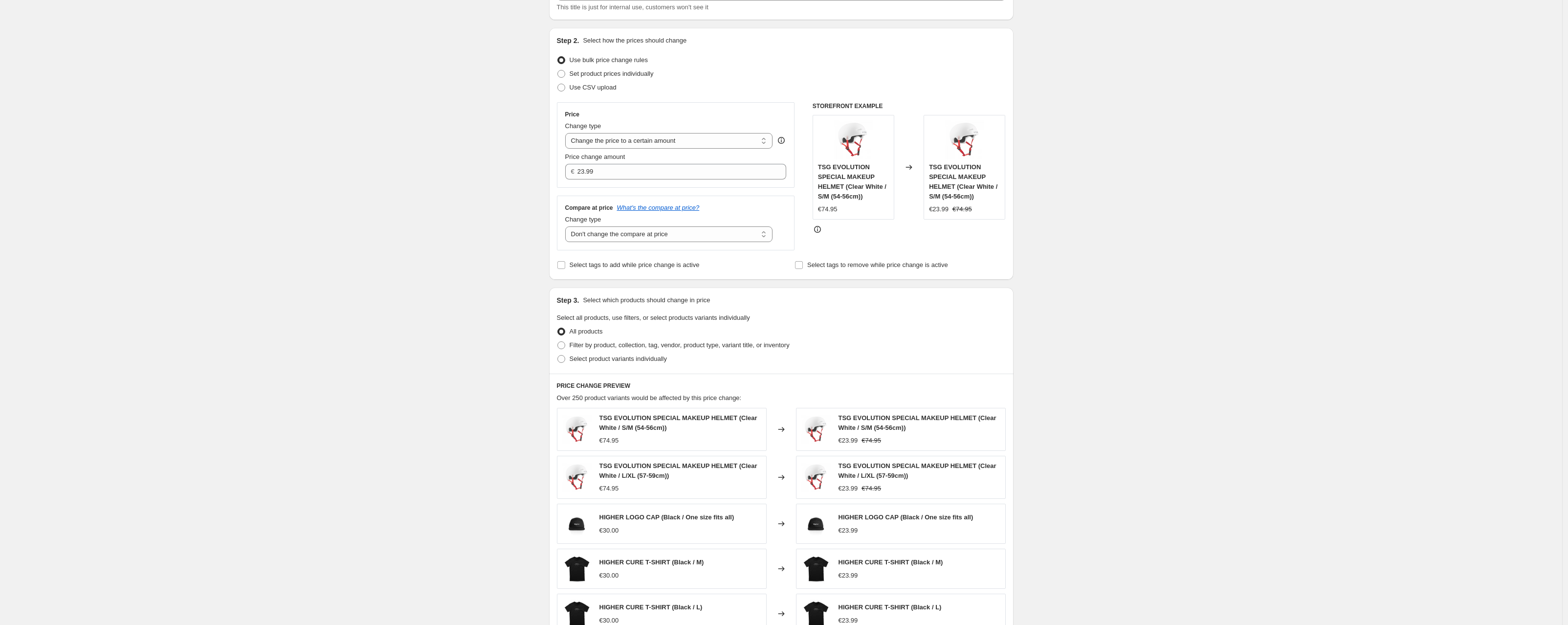
scroll to position [80, 0]
click at [563, 263] on input "Select tags to add while price change is active" at bounding box center [561, 263] width 8 height 8
checkbox input "true"
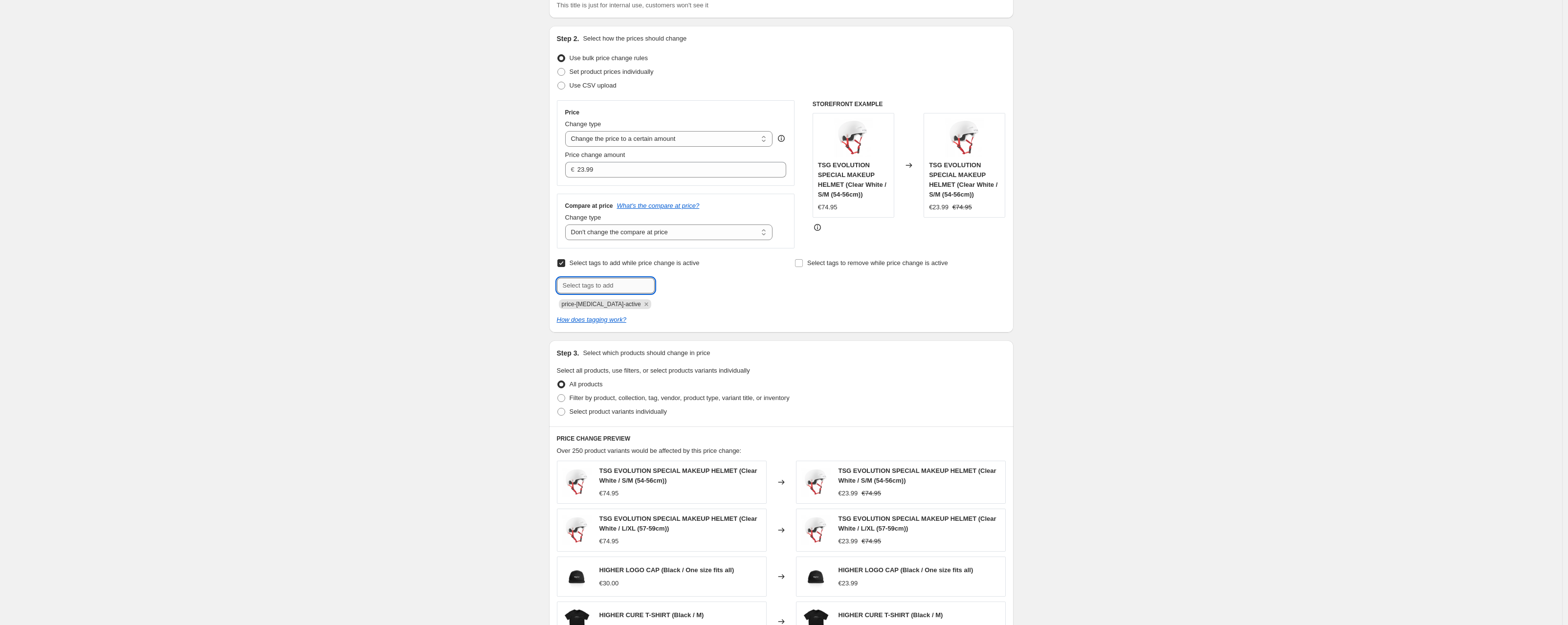
click at [588, 289] on input "text" at bounding box center [605, 285] width 97 height 15
type input "sale"
click at [675, 283] on b "Add" at bounding box center [669, 284] width 11 height 7
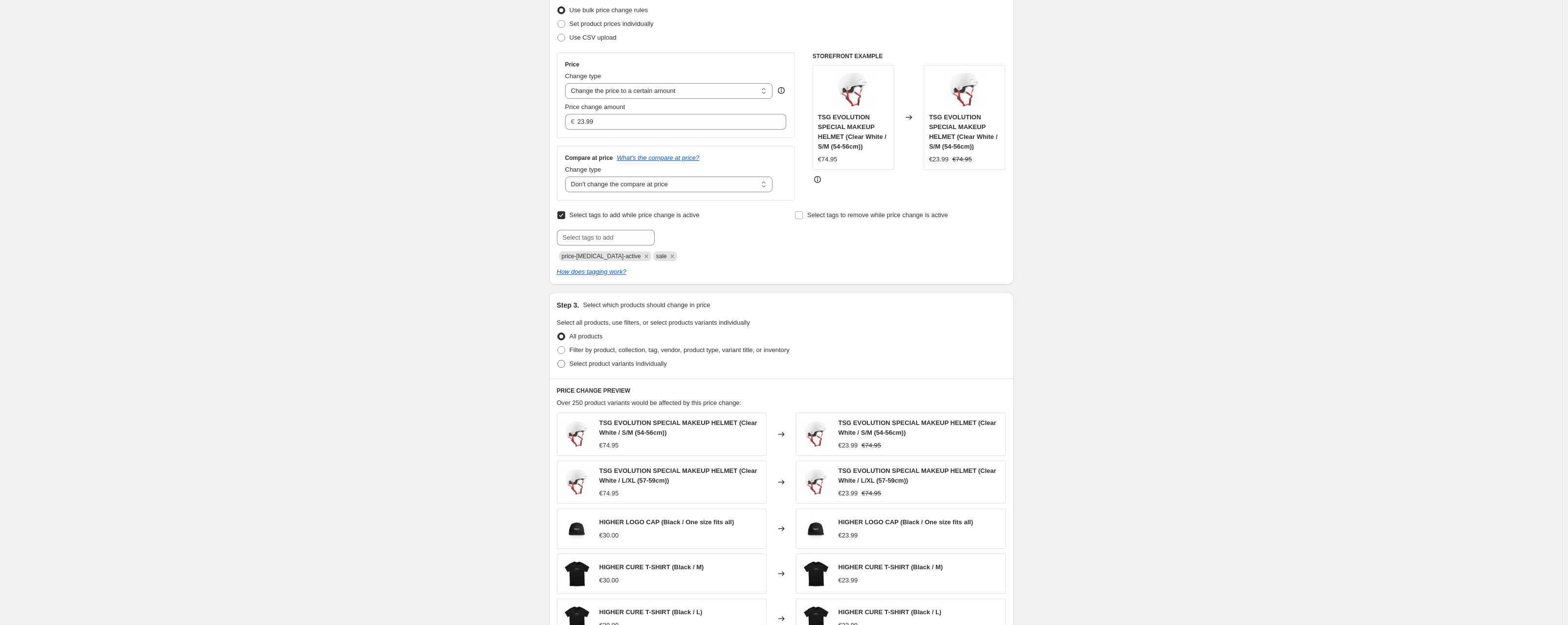
click at [562, 366] on span at bounding box center [561, 364] width 8 height 8
click at [558, 361] on input "Select product variants individually" at bounding box center [557, 360] width 1 height 1
radio input "true"
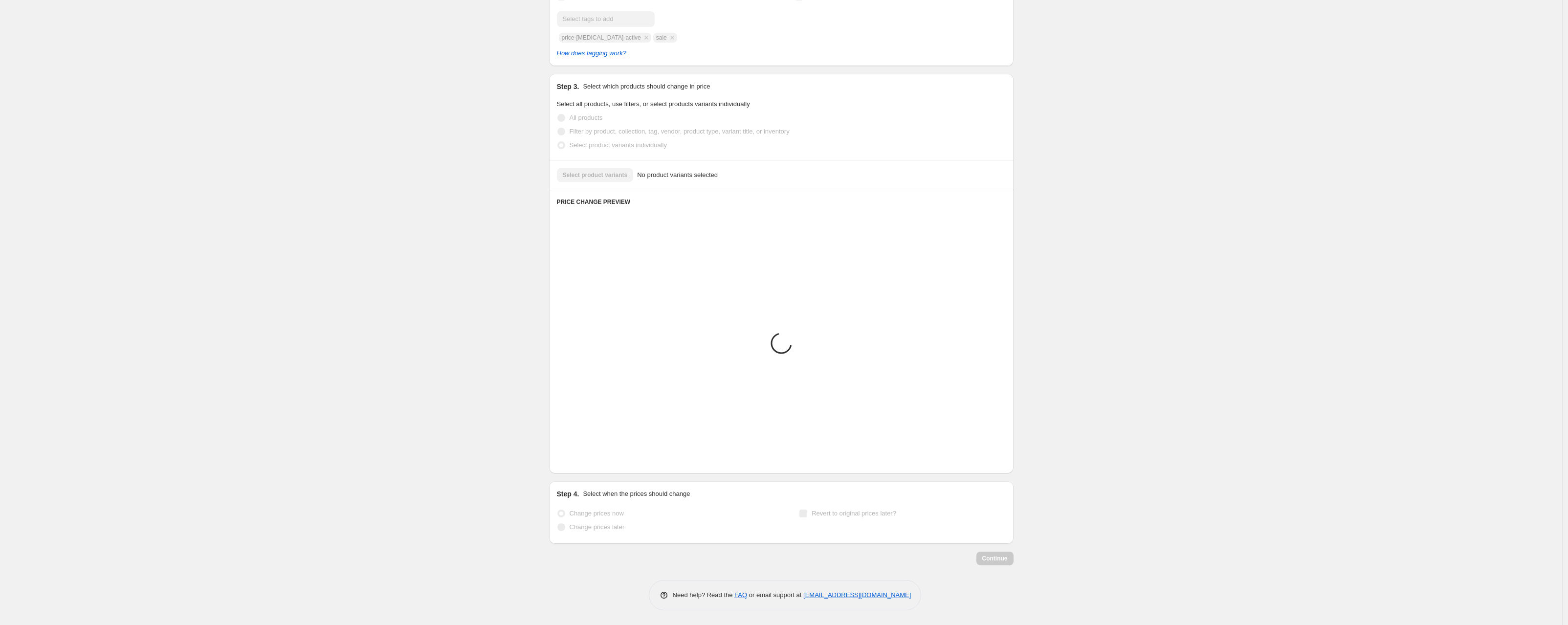
scroll to position [100, 0]
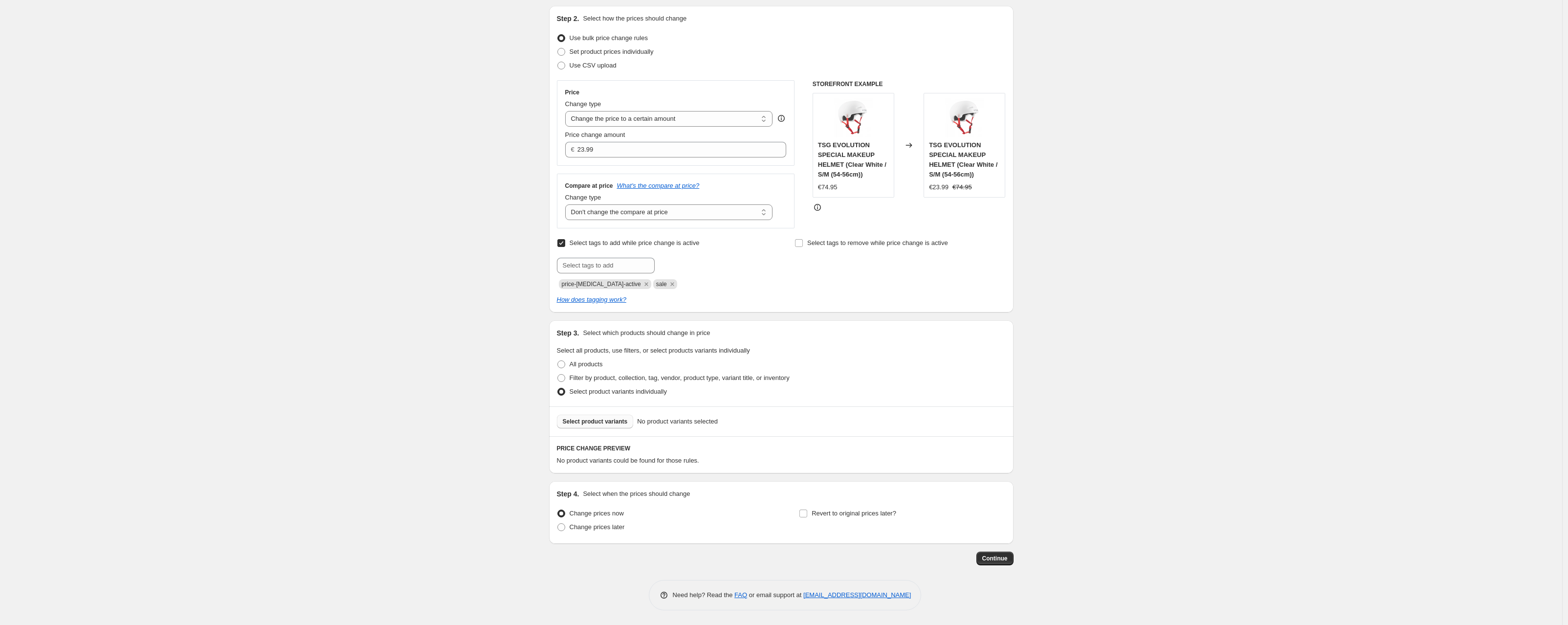
click at [588, 421] on span "Select product variants" at bounding box center [595, 422] width 65 height 8
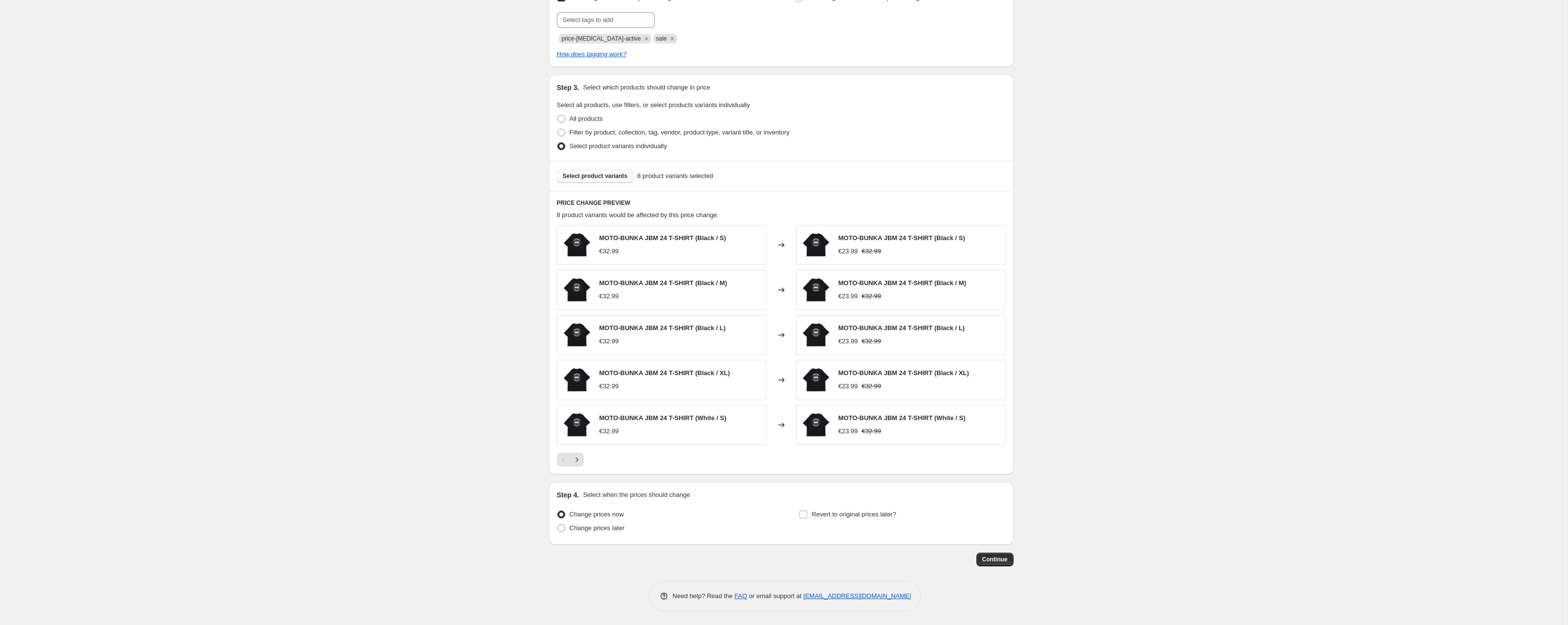
scroll to position [346, 0]
click at [805, 515] on input "Revert to original prices later?" at bounding box center [803, 514] width 8 height 8
checkbox input "true"
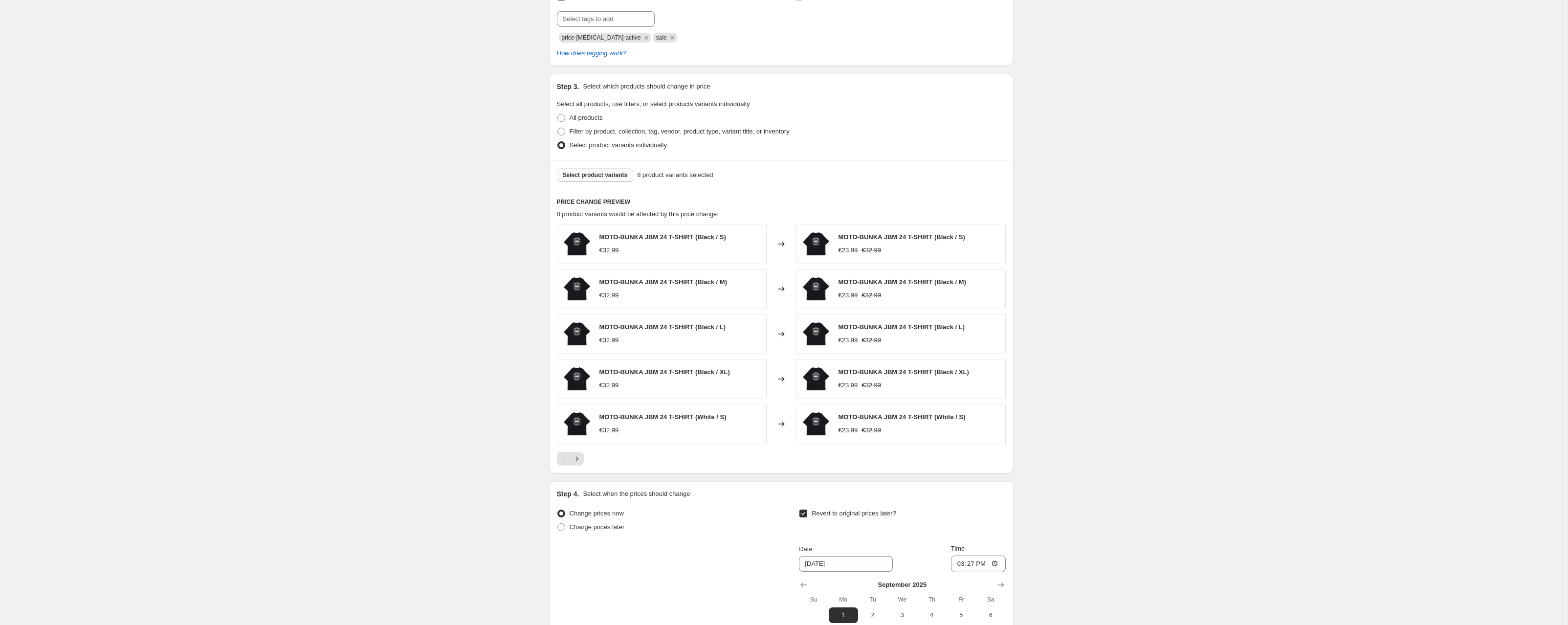
scroll to position [514, 0]
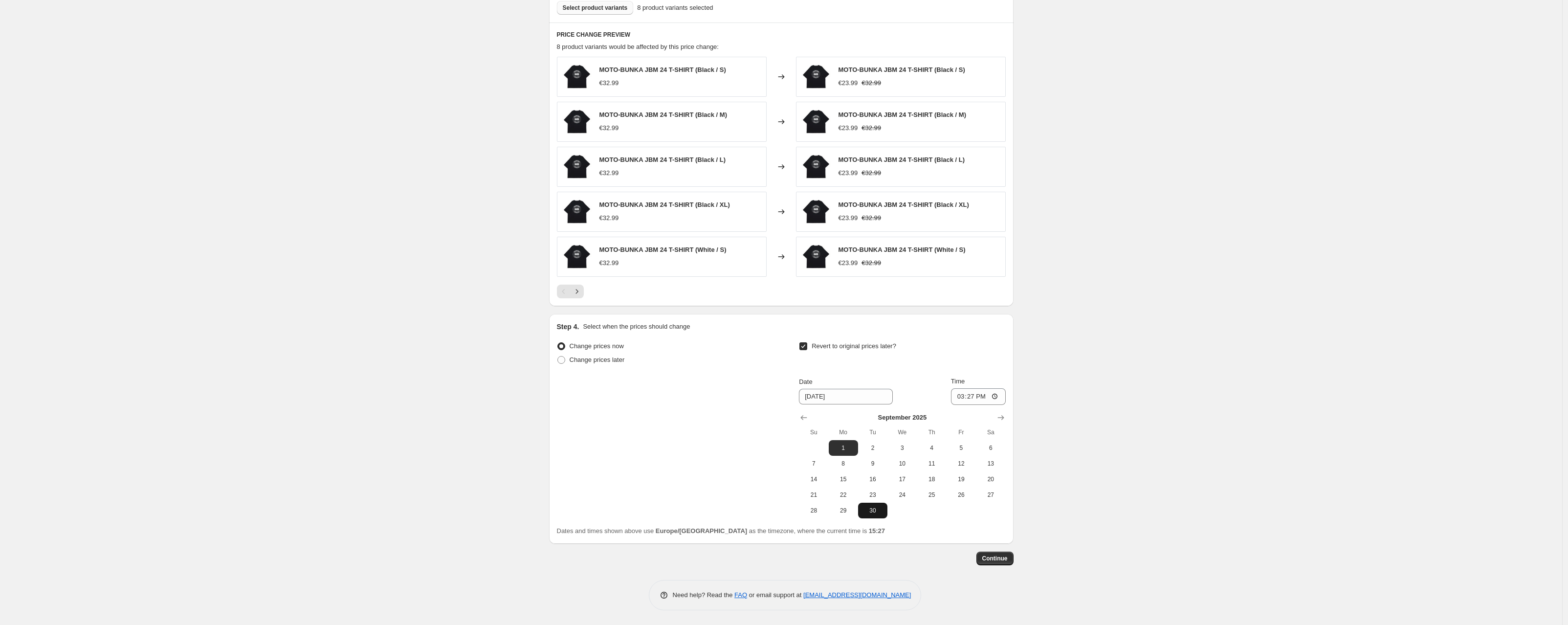
click at [864, 515] on button "30" at bounding box center [873, 510] width 29 height 15
type input "[DATE]"
click at [998, 557] on span "Continue" at bounding box center [995, 559] width 26 height 8
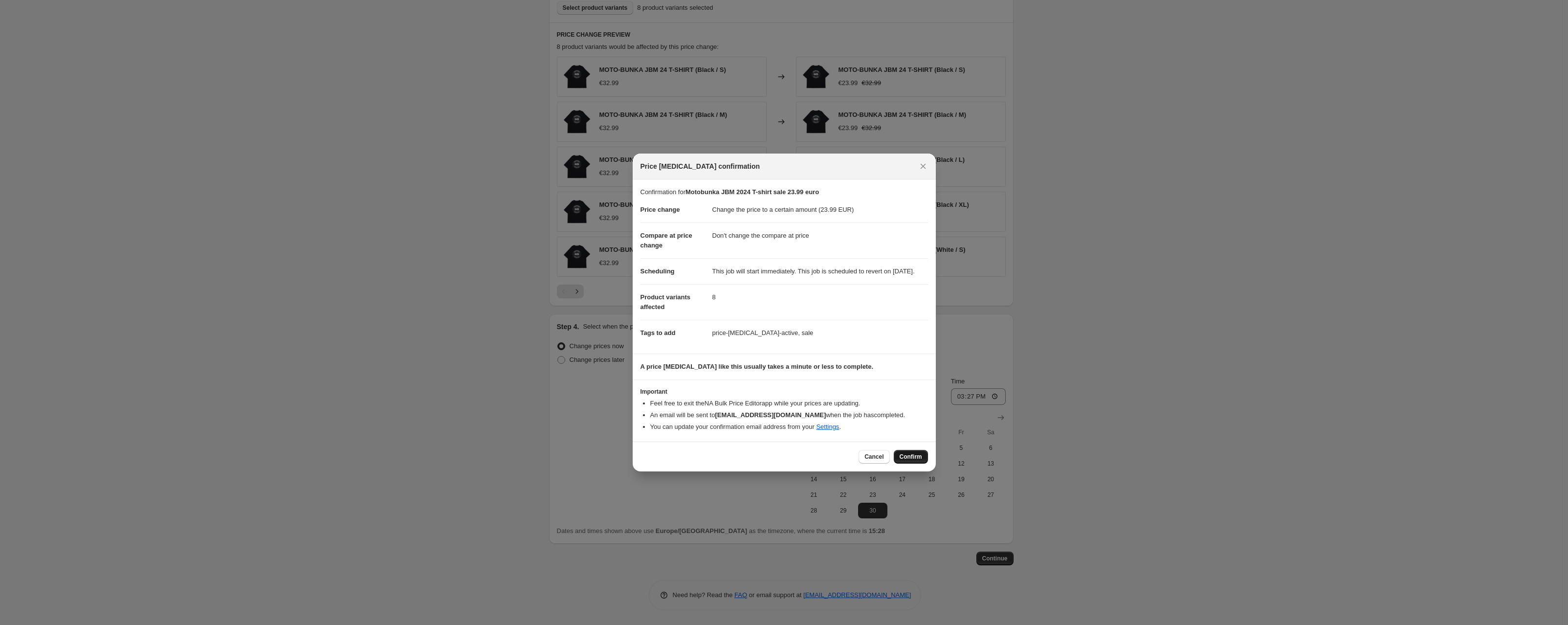
click at [914, 461] on span "Confirm" at bounding box center [910, 457] width 23 height 8
